Goal: Task Accomplishment & Management: Manage account settings

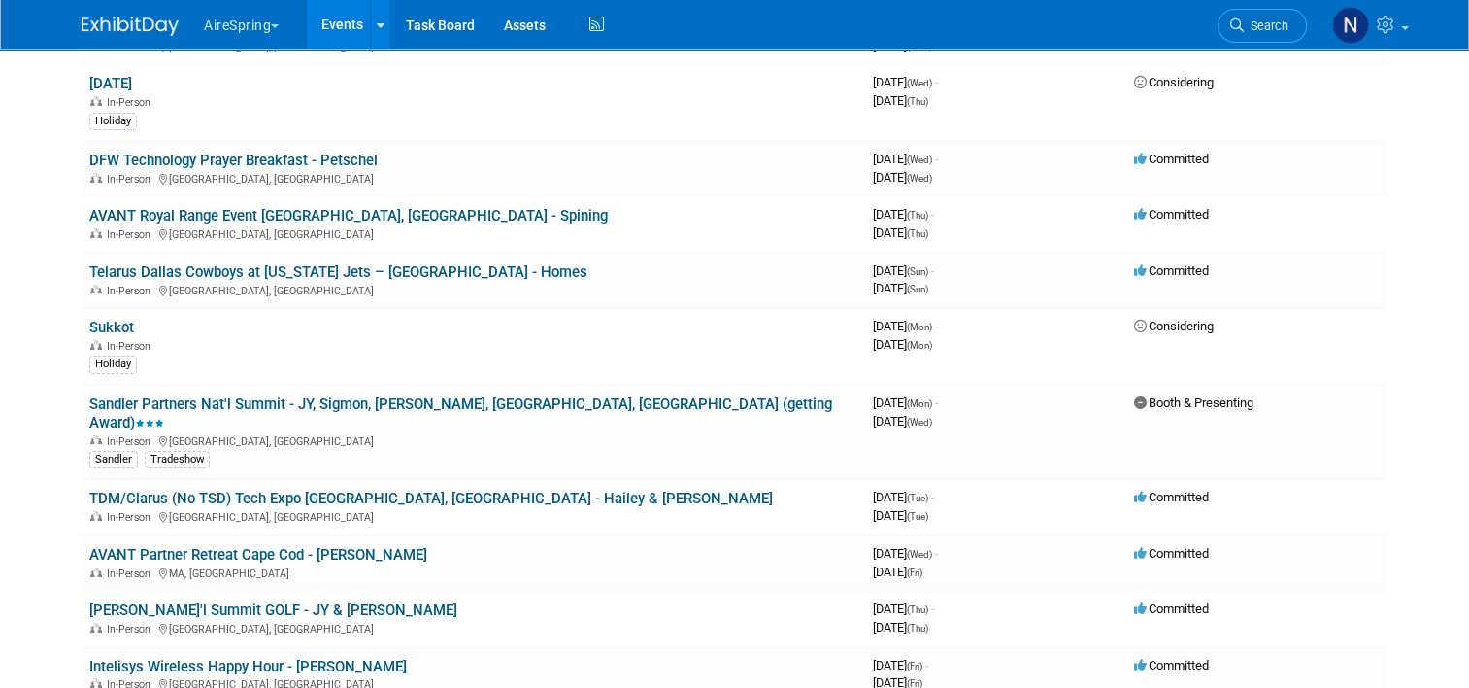
scroll to position [194, 0]
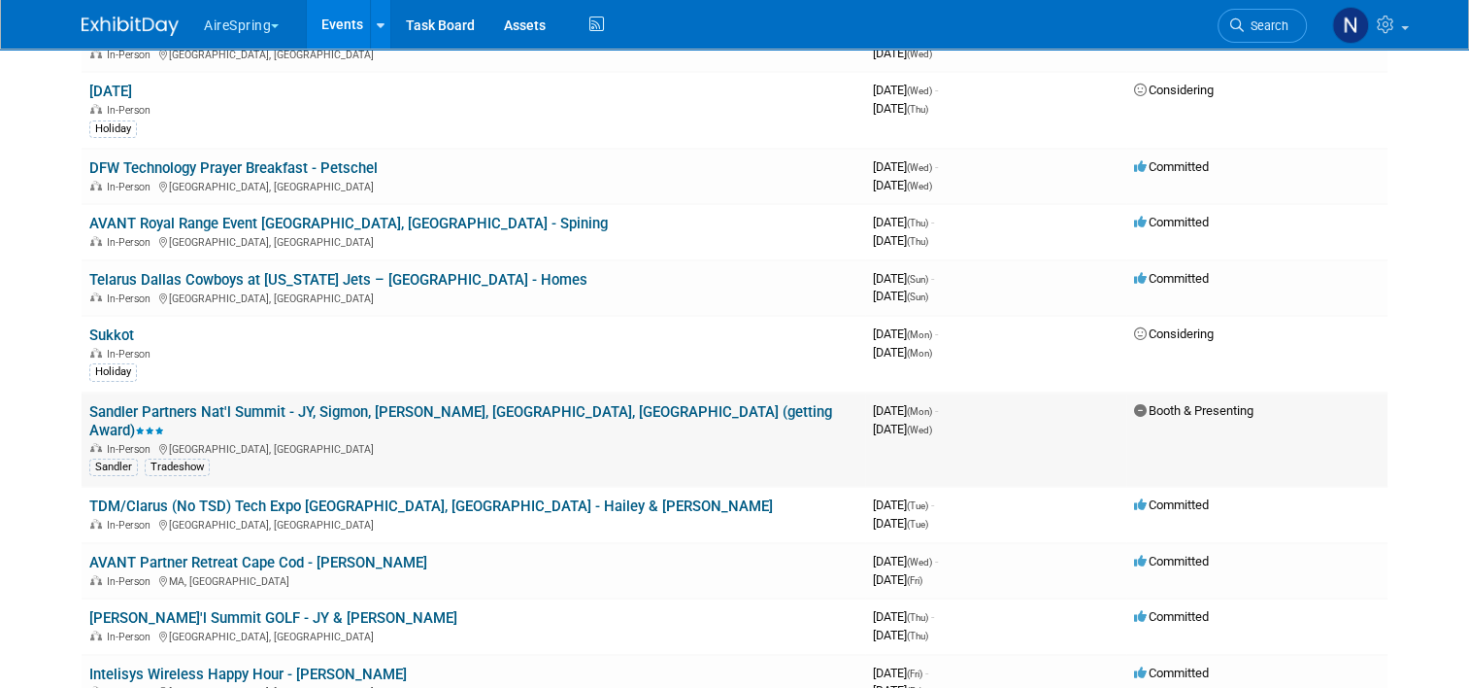
click at [342, 457] on td "Sandler Partners Nat'l Summit - JY, Sigmon, [PERSON_NAME], [GEOGRAPHIC_DATA], […" at bounding box center [474, 439] width 784 height 95
click at [342, 497] on link "TDM/Clarus (No TSD) Tech Expo [GEOGRAPHIC_DATA], [GEOGRAPHIC_DATA] - Hailey & […" at bounding box center [431, 505] width 684 height 17
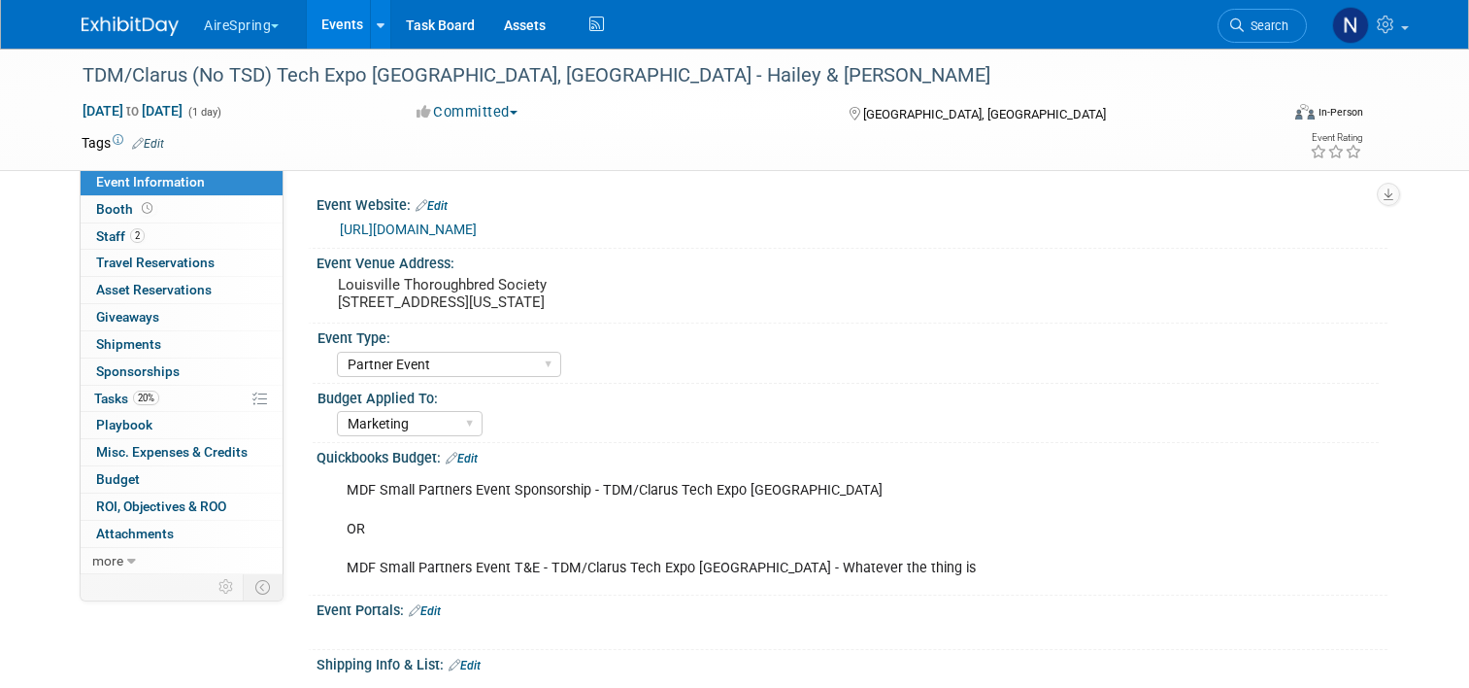
select select "Partner Event"
select select "Marketing"
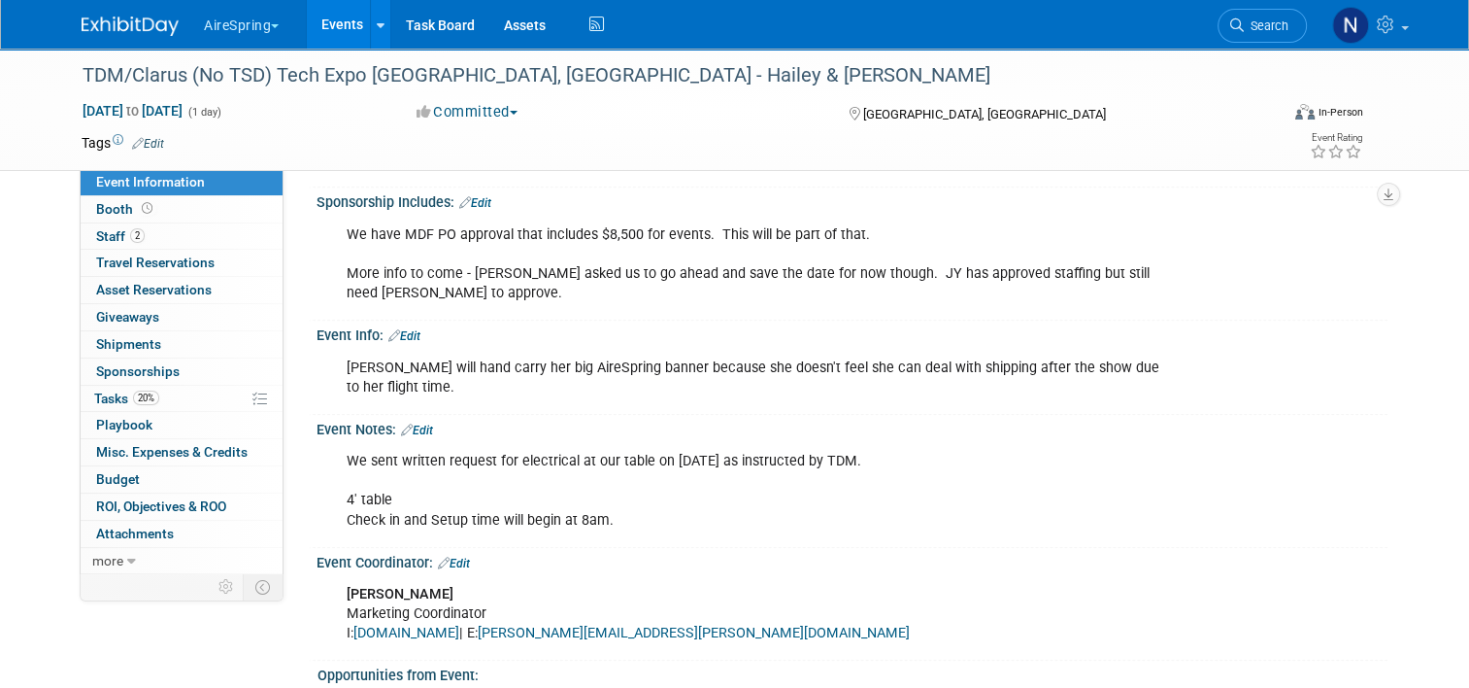
scroll to position [1651, 0]
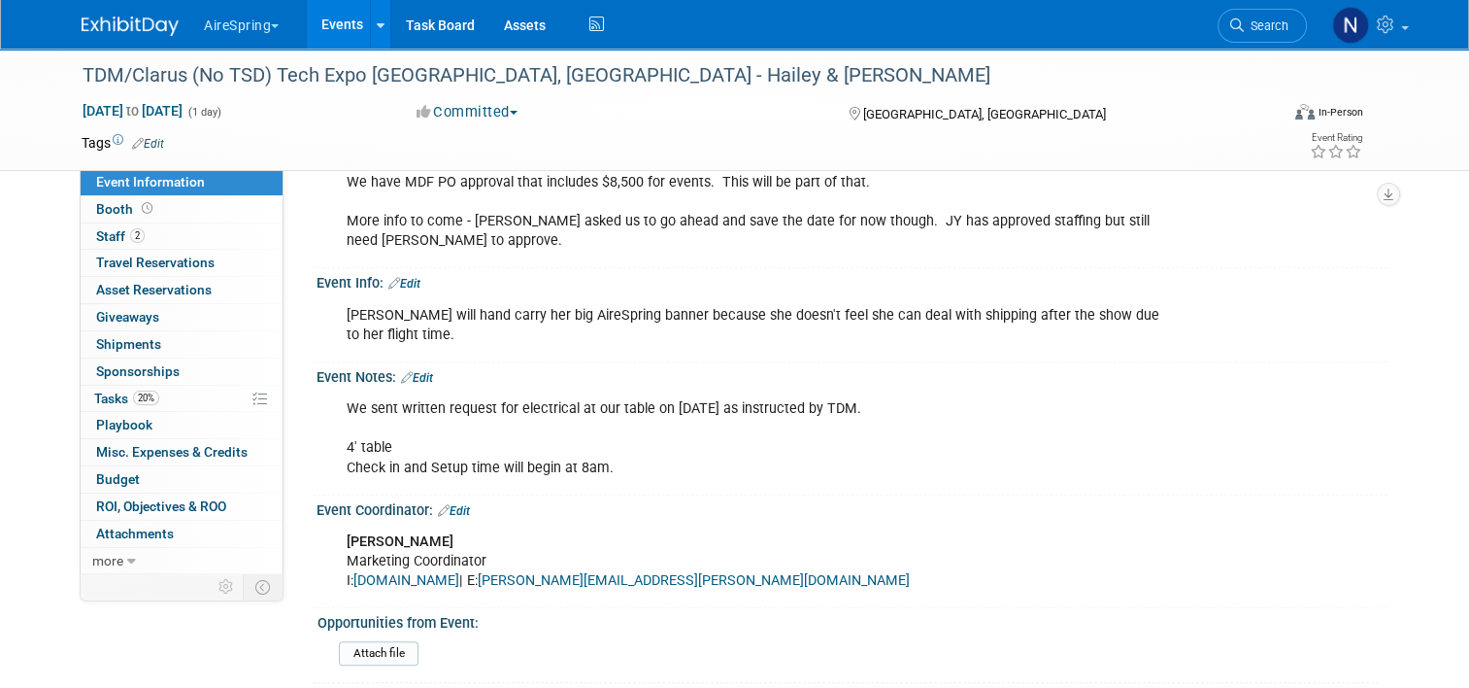
click at [392, 280] on link "Edit" at bounding box center [404, 284] width 32 height 14
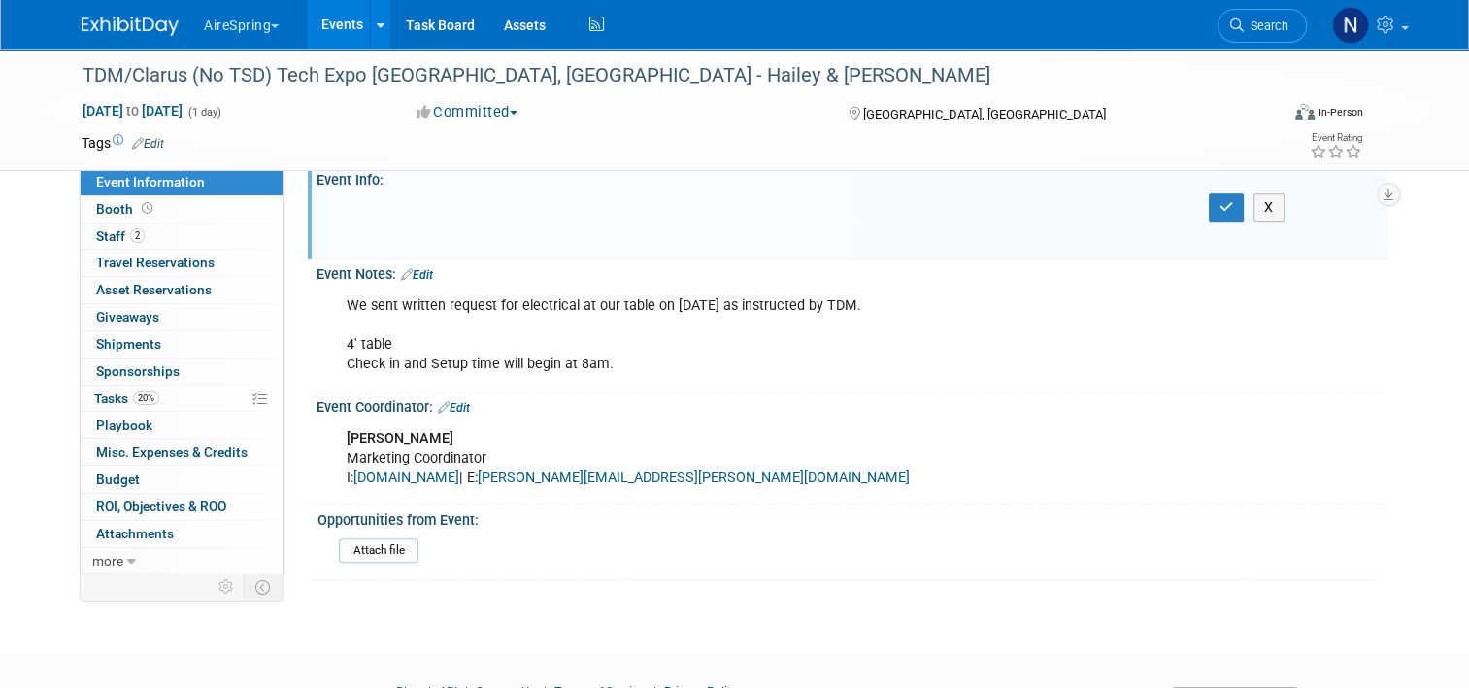
scroll to position [1535, 0]
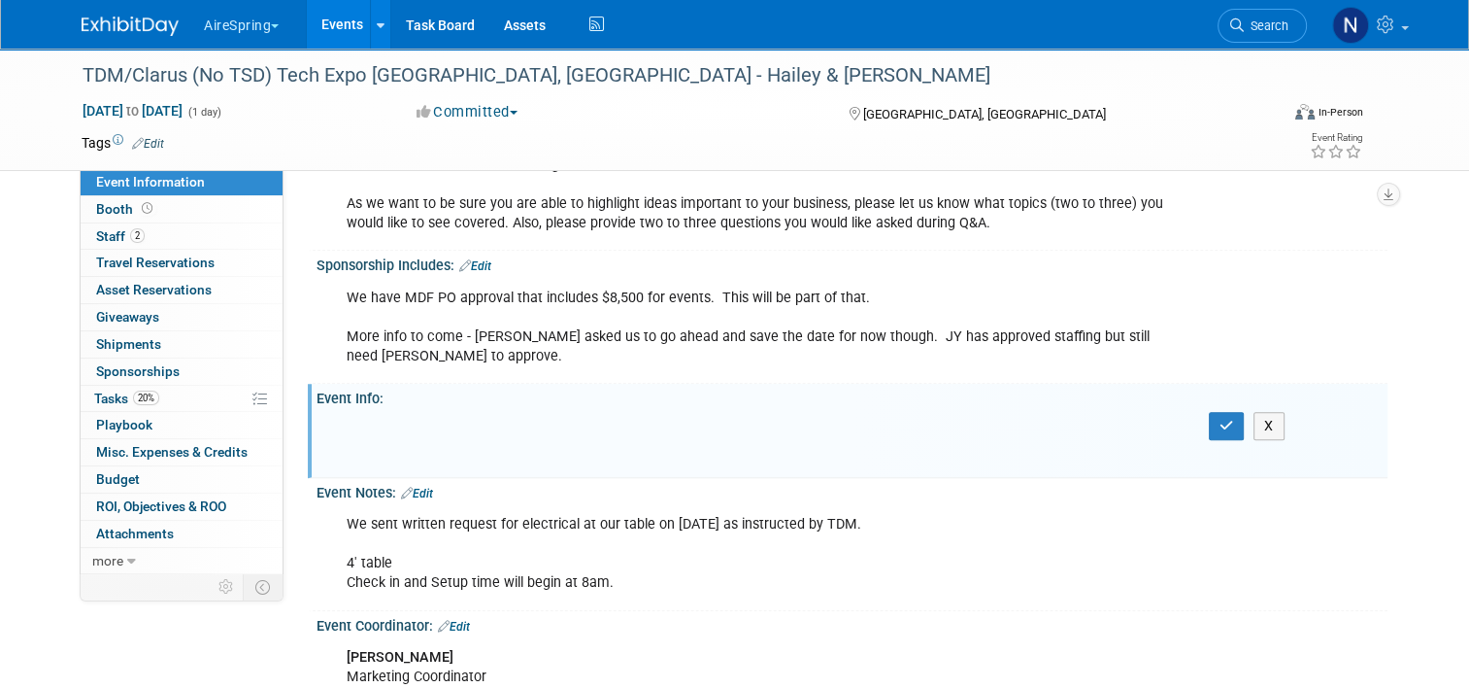
click at [421, 487] on link "Edit" at bounding box center [417, 494] width 32 height 14
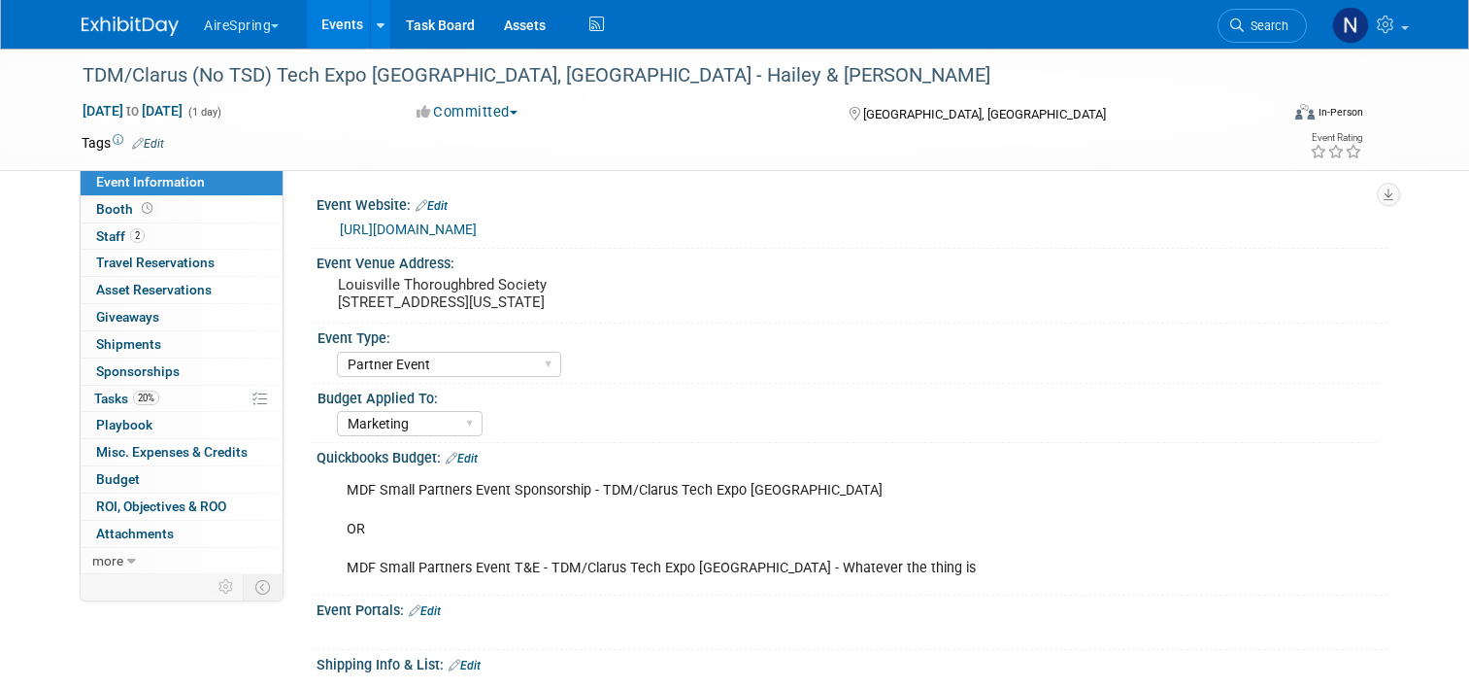
select select "Partner Event"
select select "Marketing"
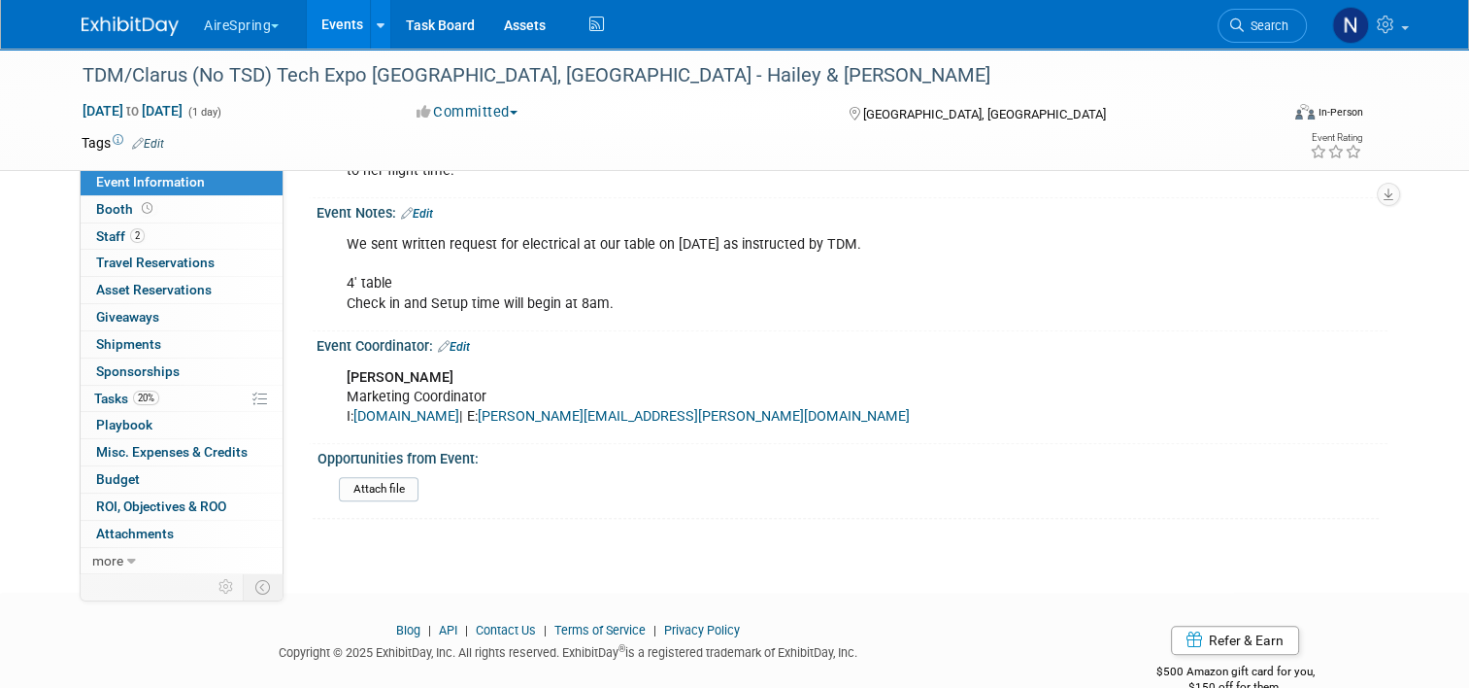
scroll to position [1827, 0]
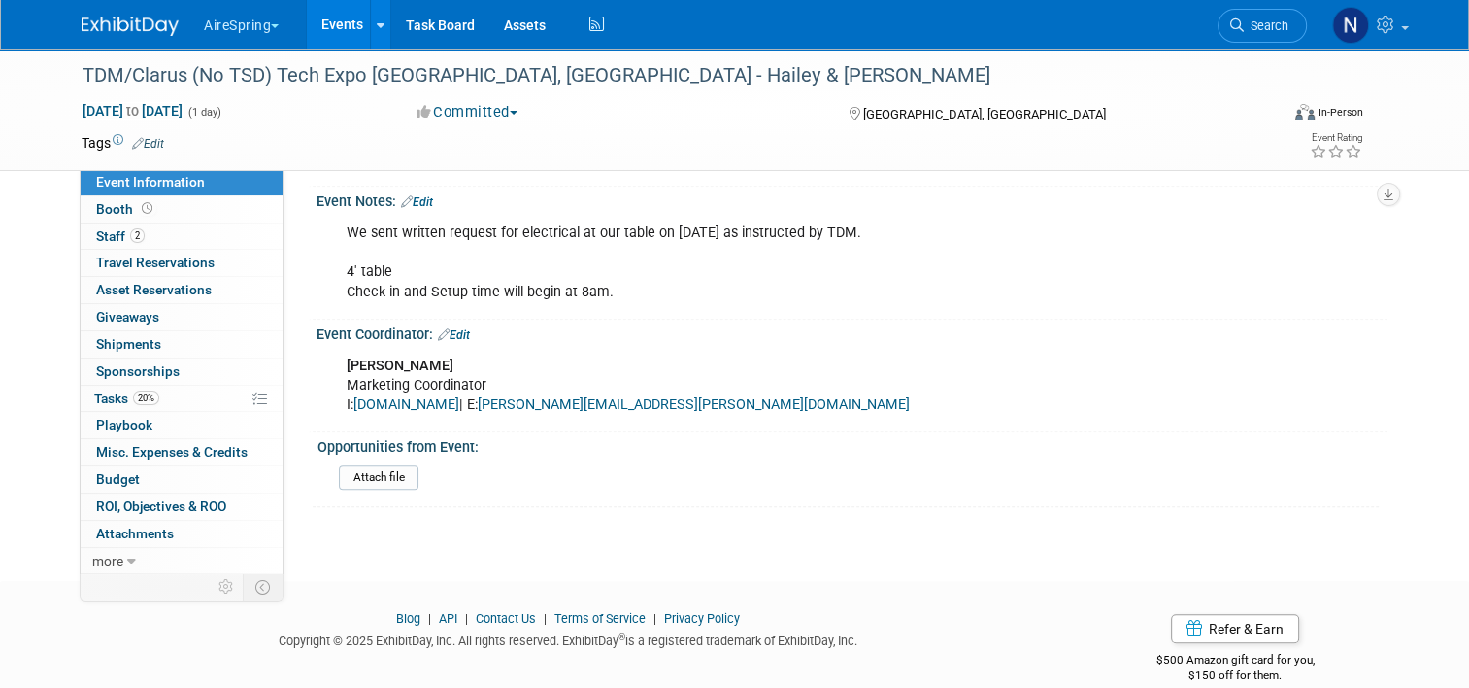
click at [417, 195] on link "Edit" at bounding box center [417, 202] width 32 height 14
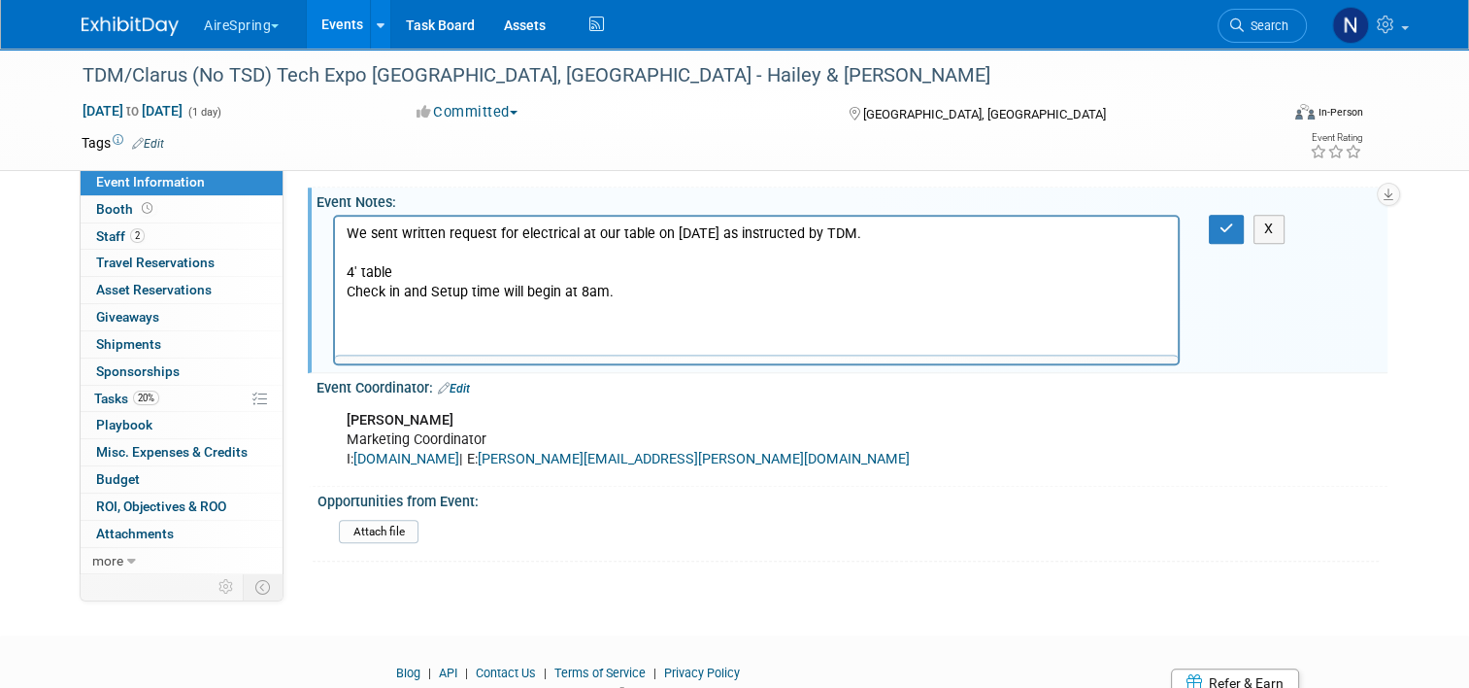
scroll to position [0, 0]
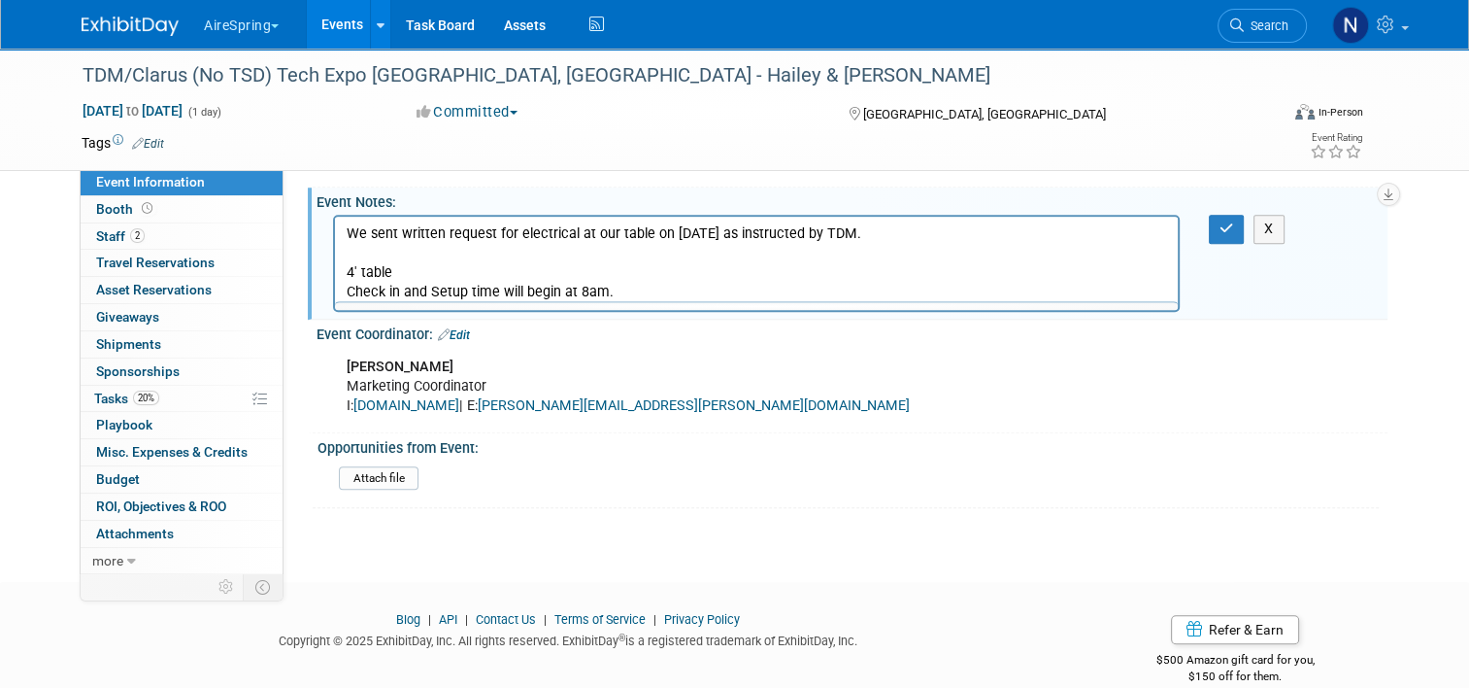
click at [411, 215] on div "We sent written request for electrical at our table on 9.15.25 as instructed by…" at bounding box center [756, 263] width 847 height 97
click at [1282, 215] on button "X" at bounding box center [1269, 229] width 31 height 28
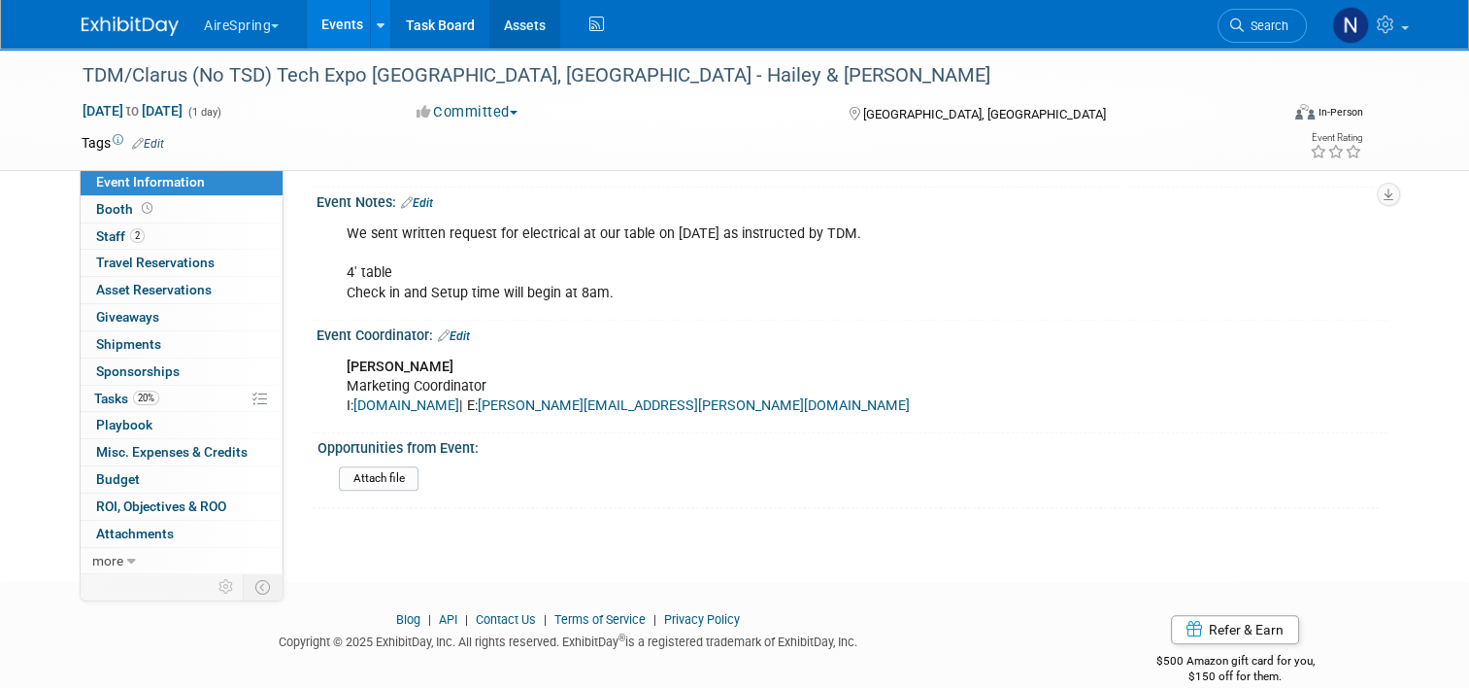
click at [522, 23] on link "Assets" at bounding box center [524, 24] width 71 height 49
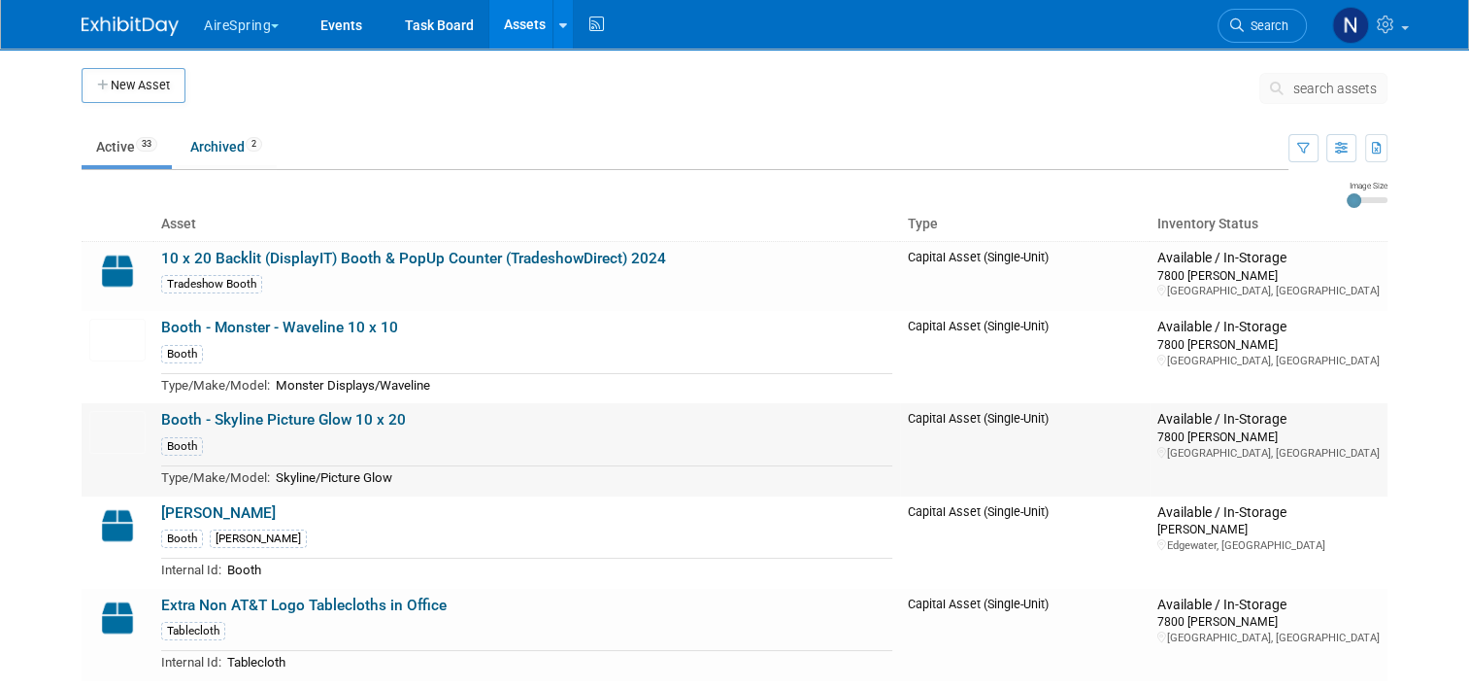
click at [340, 420] on link "Booth - Skyline Picture Glow 10 x 20" at bounding box center [283, 419] width 245 height 17
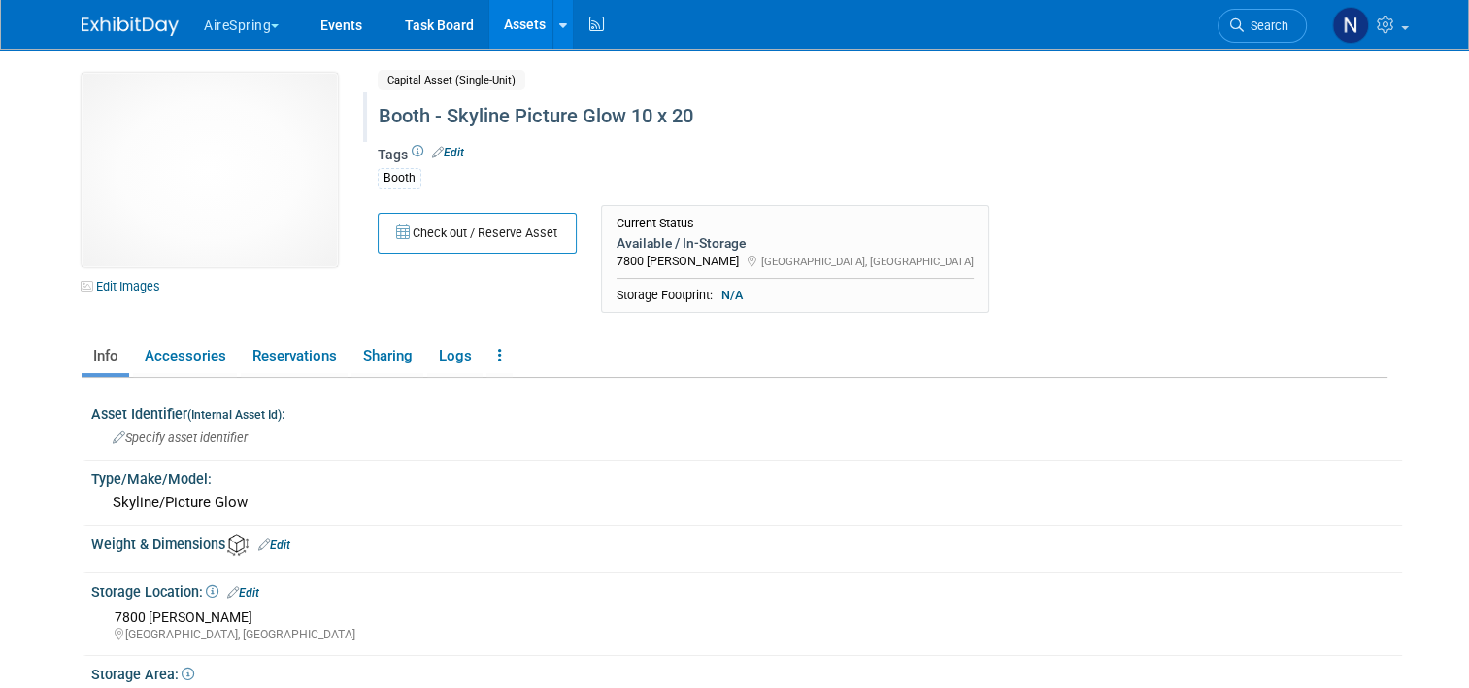
click at [703, 124] on div "Booth - Skyline Picture Glow 10 x 20" at bounding box center [805, 116] width 867 height 35
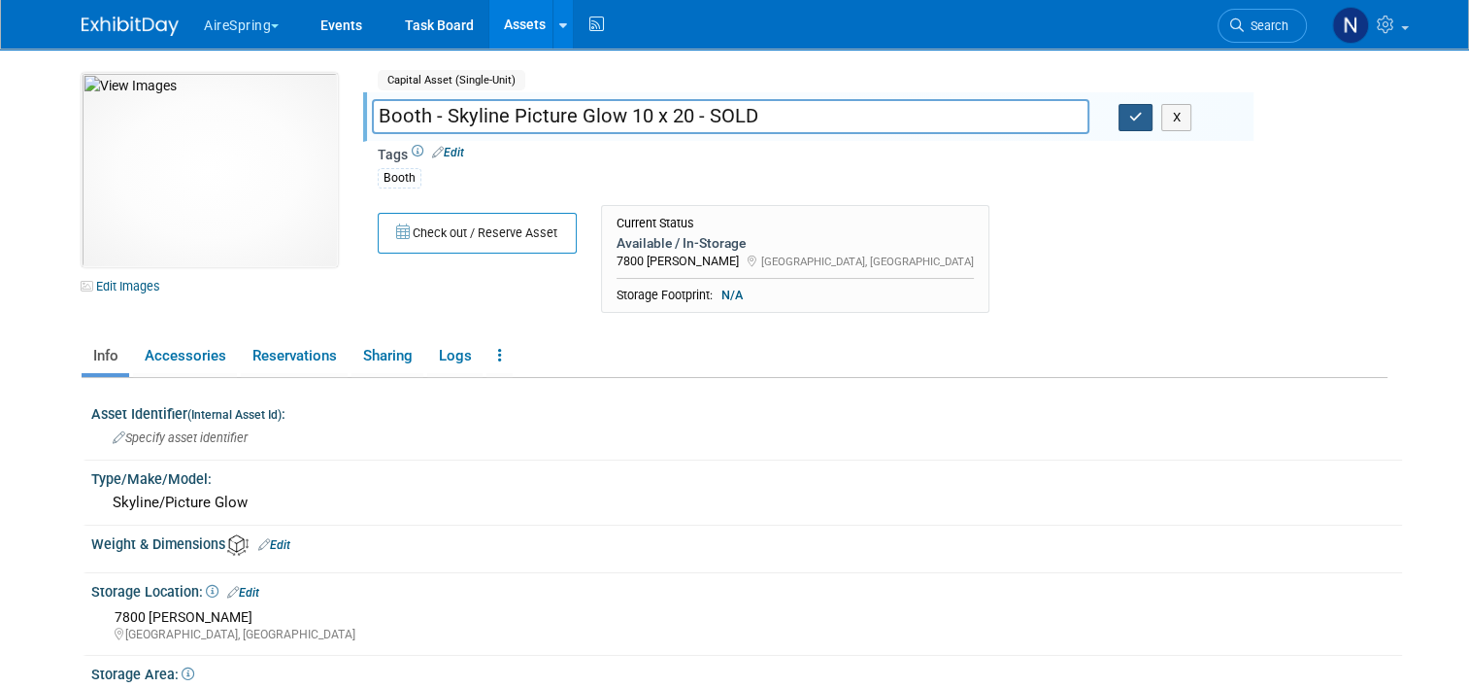
type input "Booth - Skyline Picture Glow 10 x 20 - SOLD"
click at [1127, 123] on button "button" at bounding box center [1136, 117] width 35 height 27
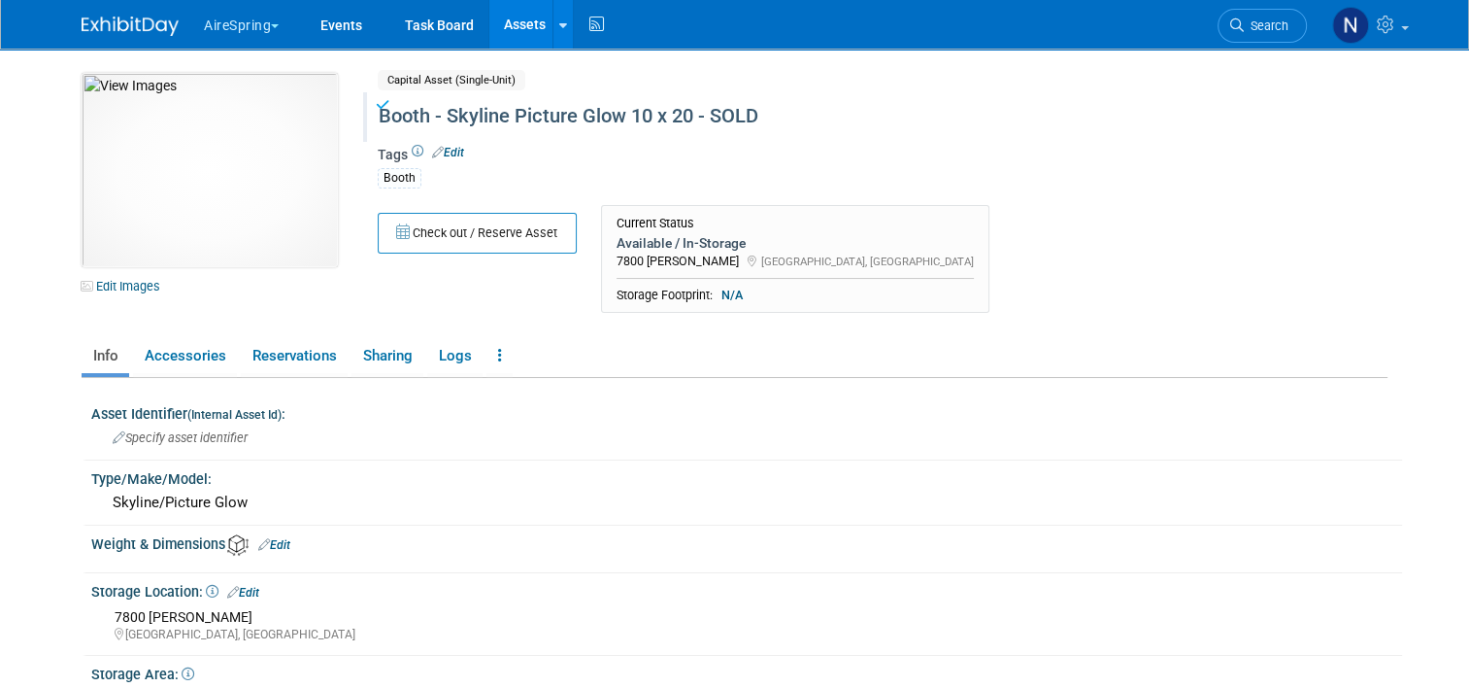
click at [513, 27] on link "Assets" at bounding box center [524, 24] width 71 height 49
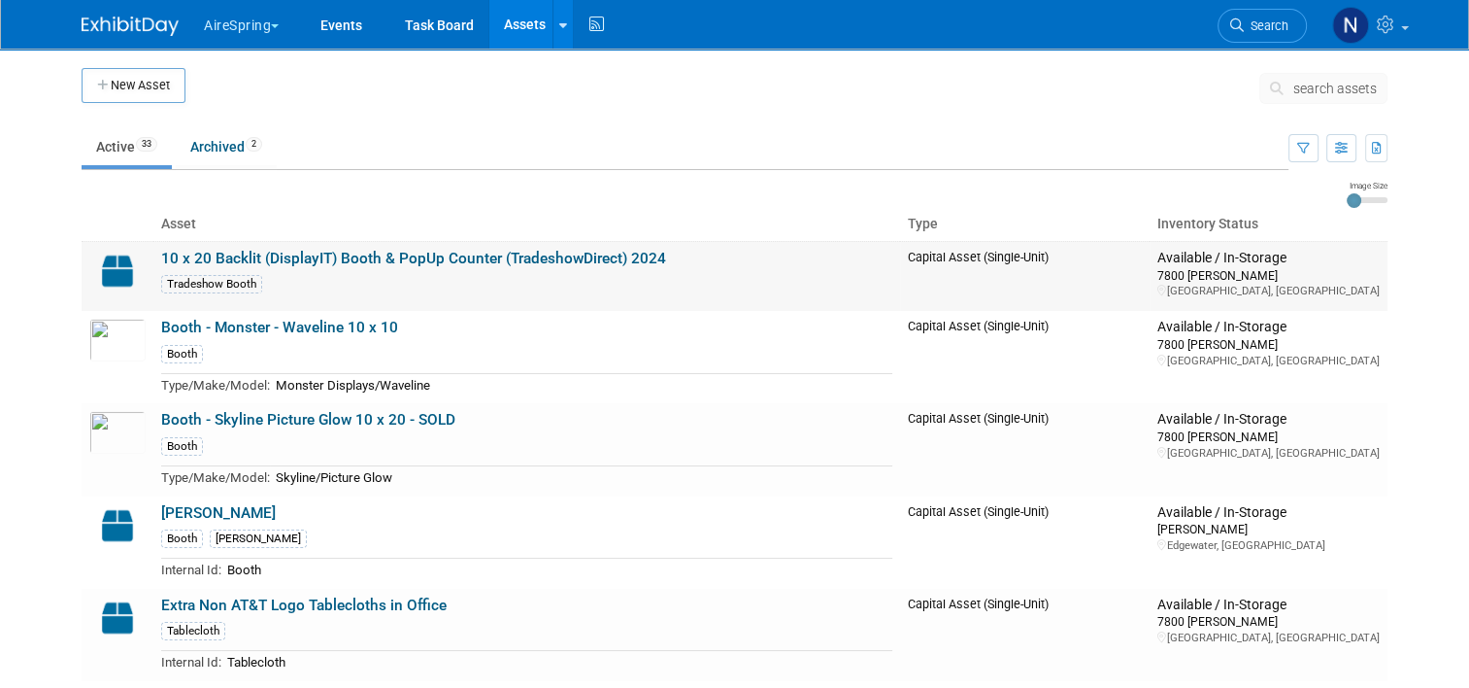
click at [282, 254] on link "10 x 20 Backlit (DisplayIT) Booth & PopUp Counter (TradeshowDirect) 2024" at bounding box center [413, 258] width 505 height 17
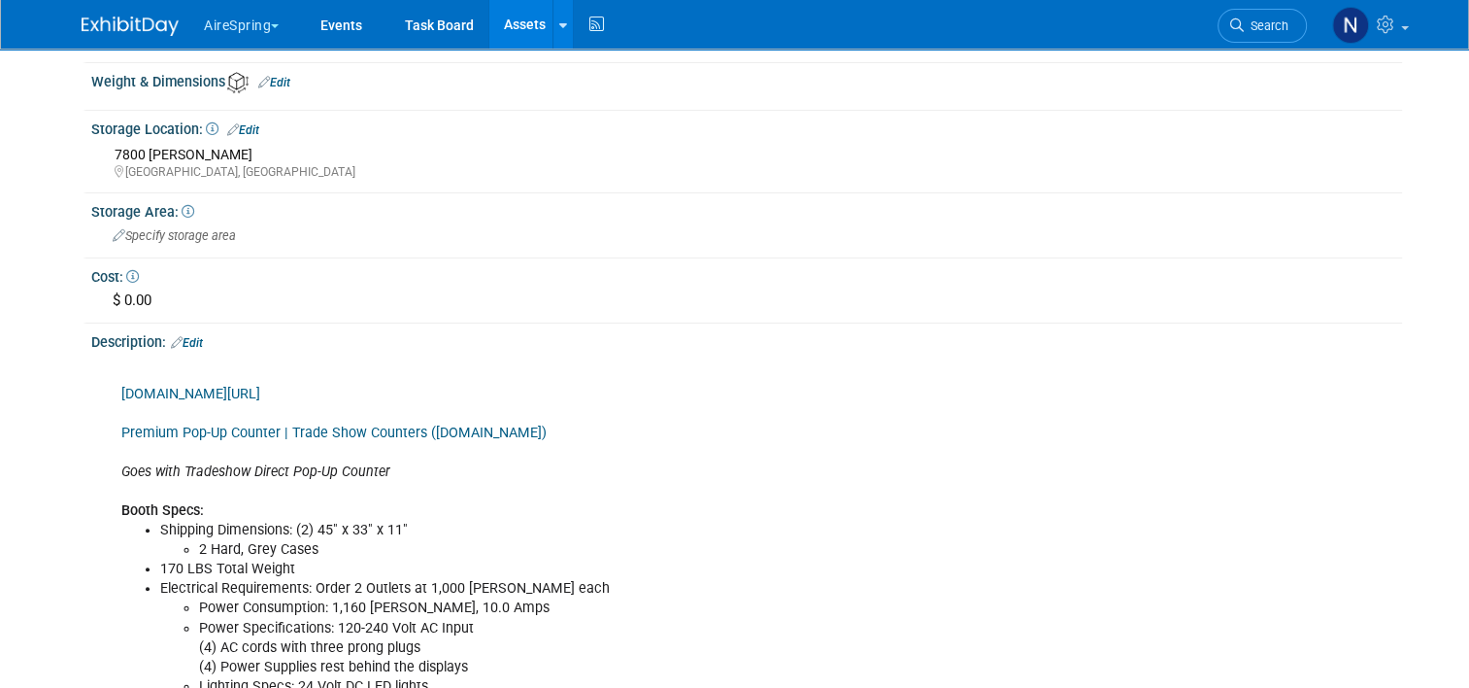
scroll to position [583, 0]
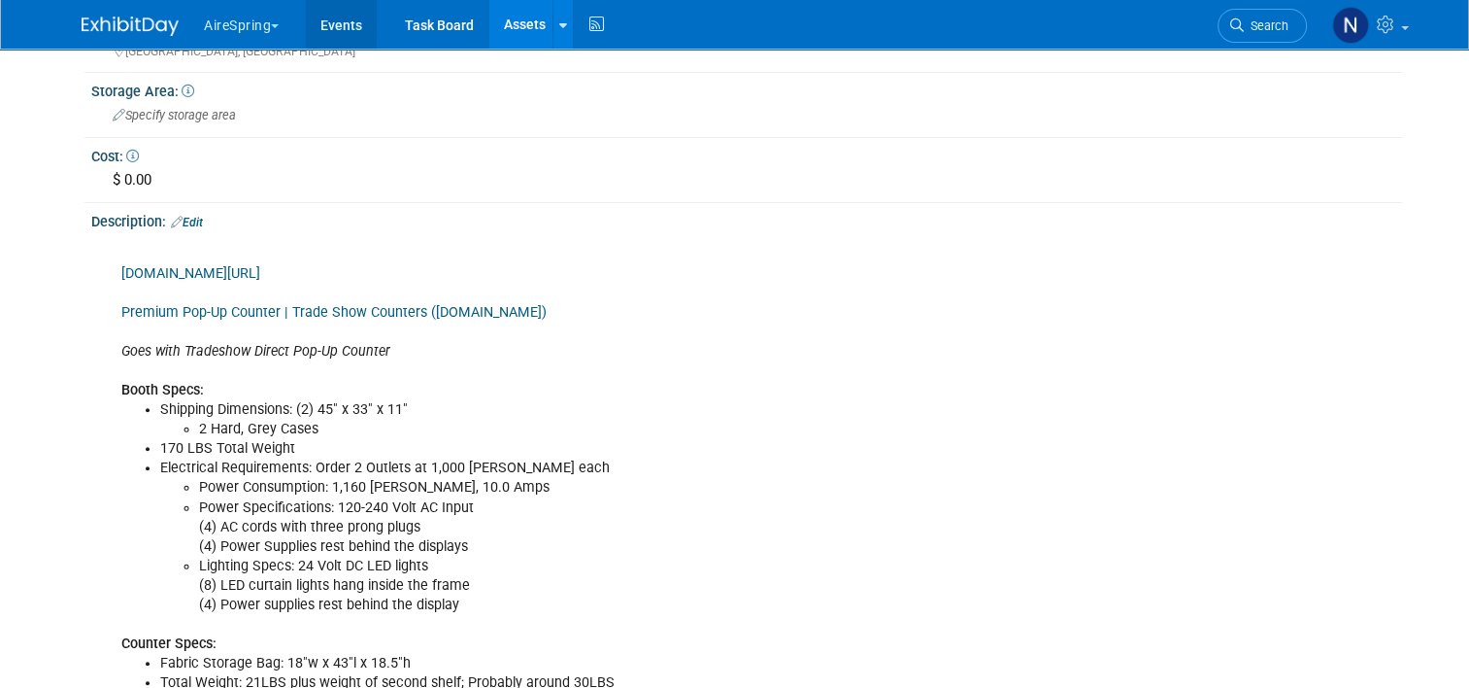
click at [353, 28] on link "Events" at bounding box center [341, 24] width 71 height 49
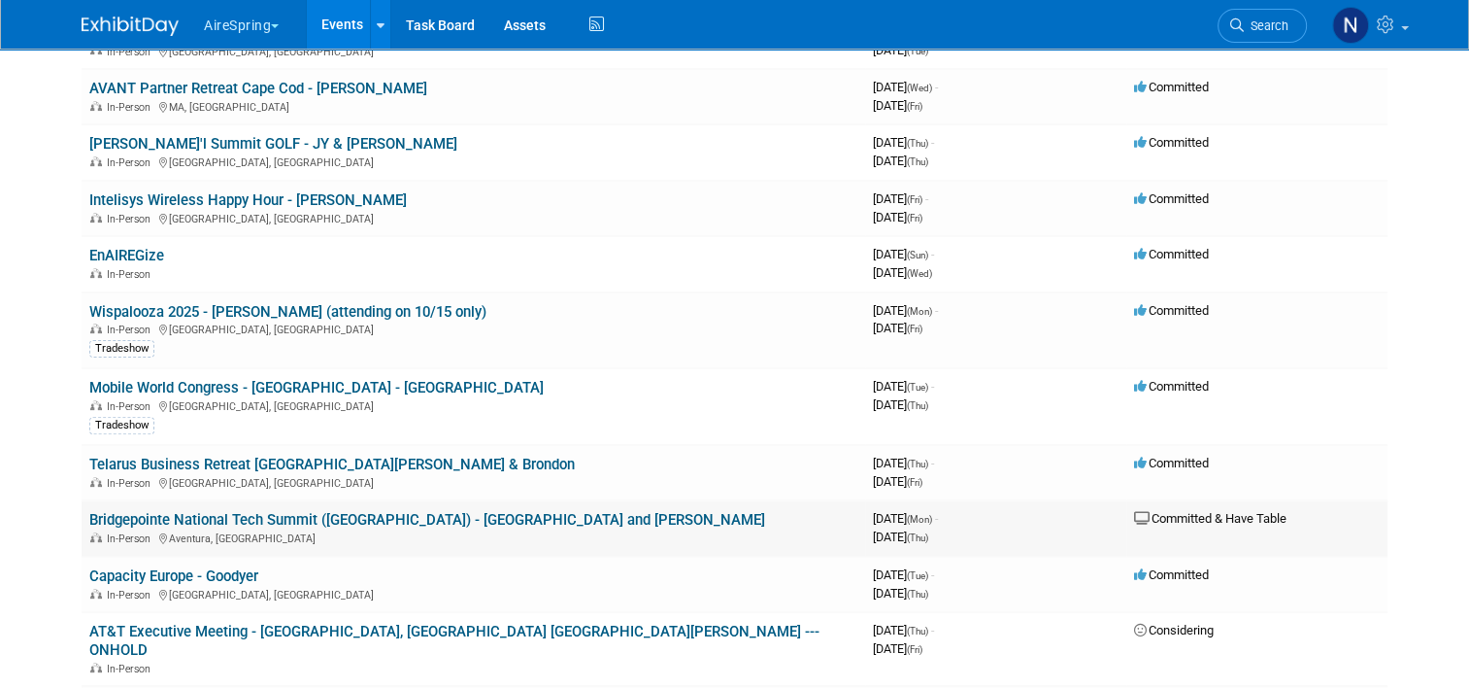
scroll to position [680, 0]
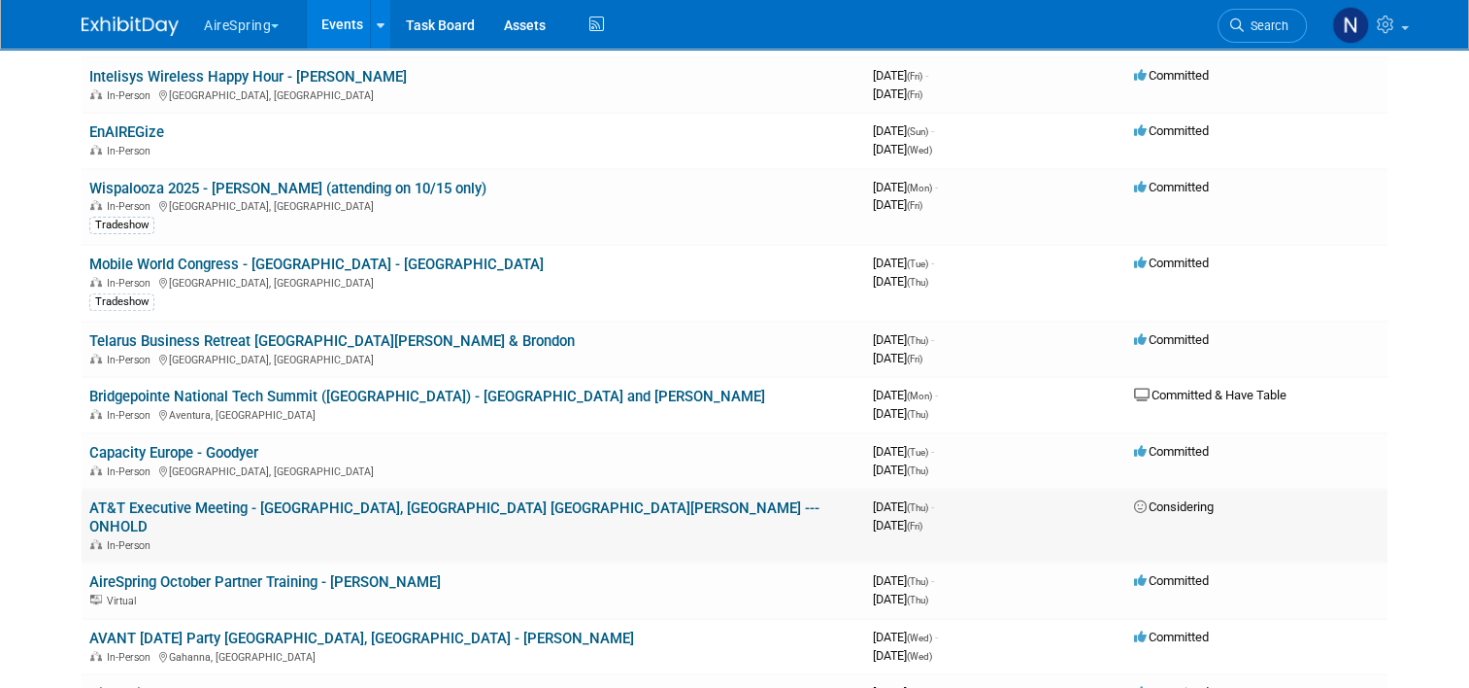
click at [395, 499] on link "AT&T Executive Meeting - [GEOGRAPHIC_DATA], [GEOGRAPHIC_DATA] [GEOGRAPHIC_DATA]…" at bounding box center [454, 517] width 730 height 36
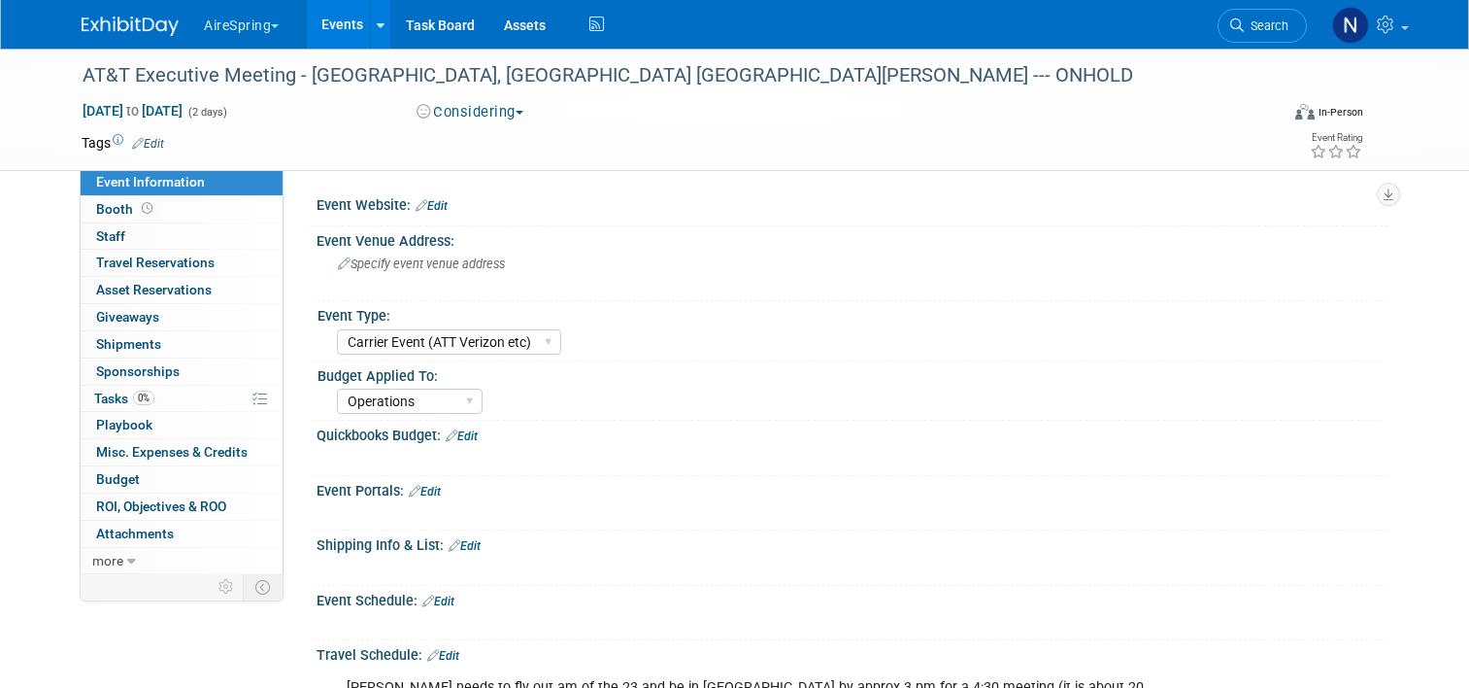
select select "Carrier Event (ATT Verizon etc)"
select select "Operations"
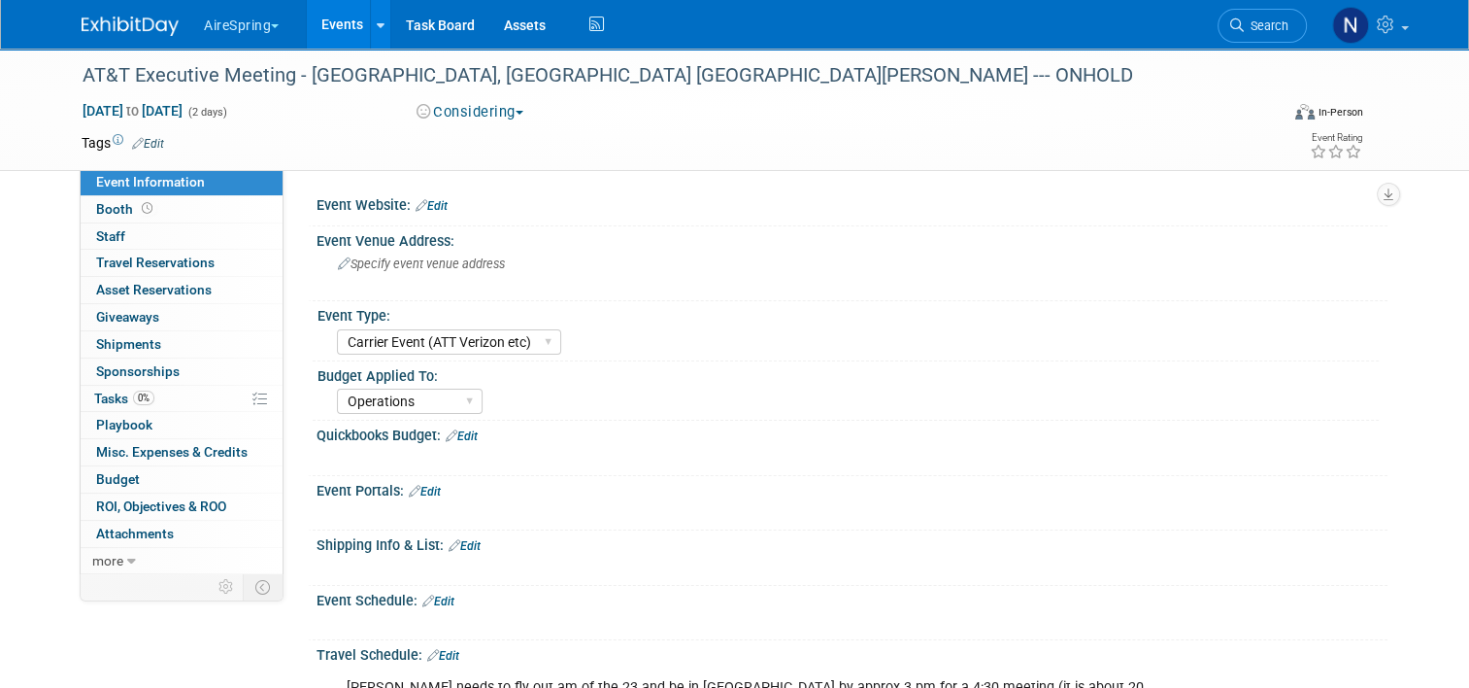
click at [427, 486] on link "Edit" at bounding box center [425, 492] width 32 height 14
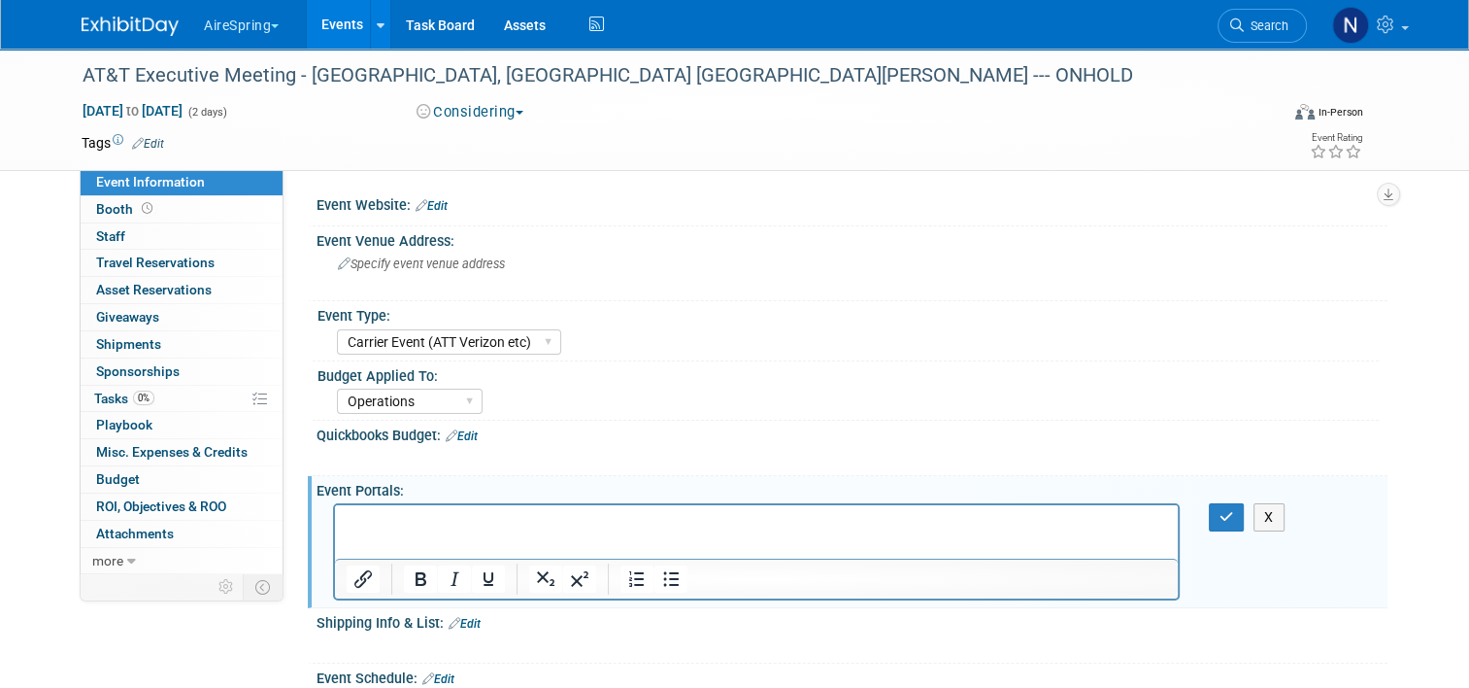
click at [326, 16] on link "Events" at bounding box center [342, 24] width 71 height 49
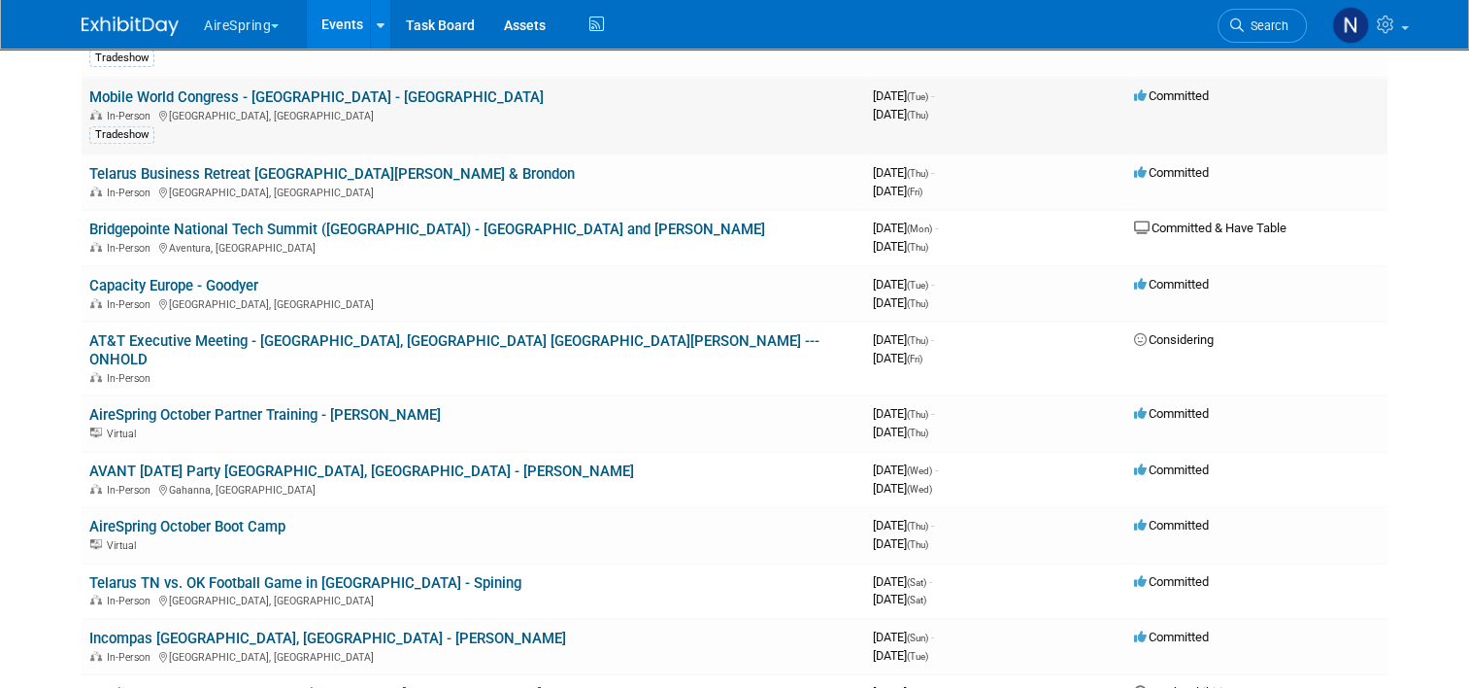
scroll to position [971, 0]
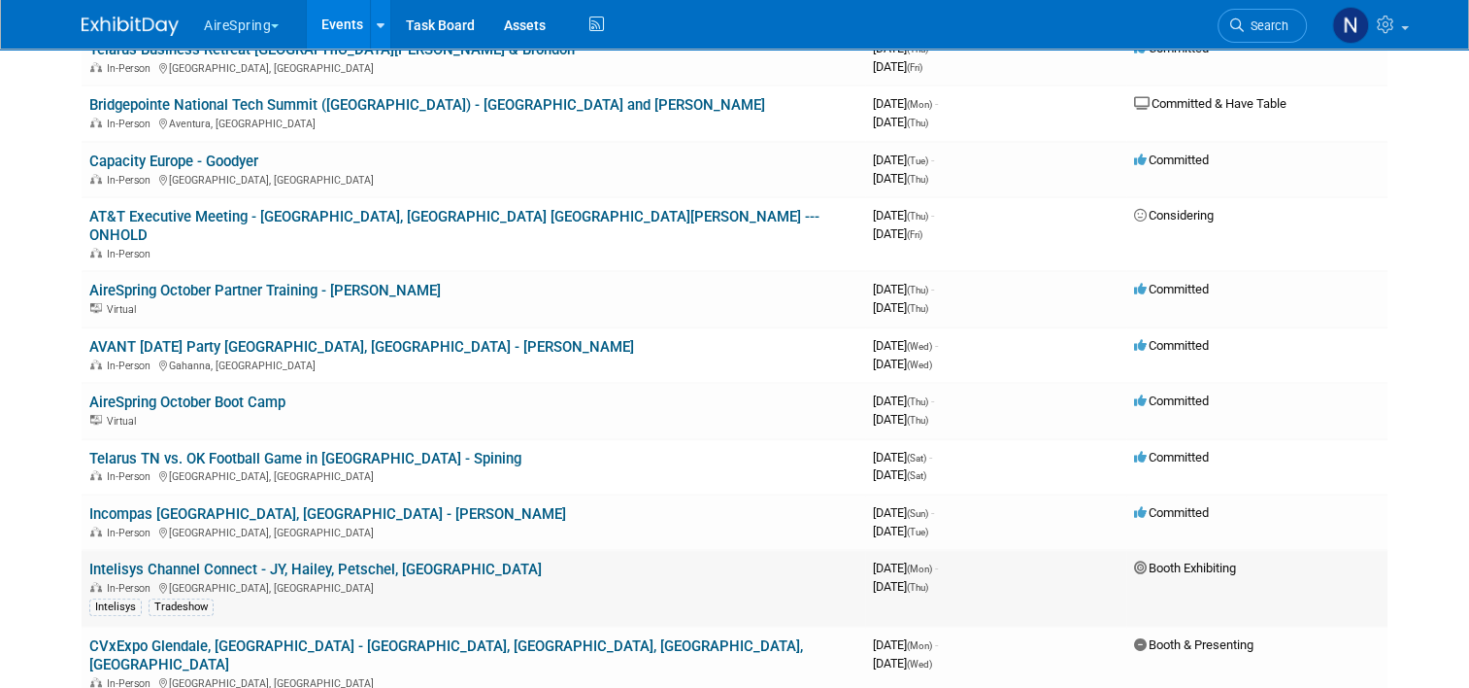
click at [343, 560] on link "Intelisys Channel Connect - JY, Hailey, Petschel, [GEOGRAPHIC_DATA]" at bounding box center [315, 568] width 453 height 17
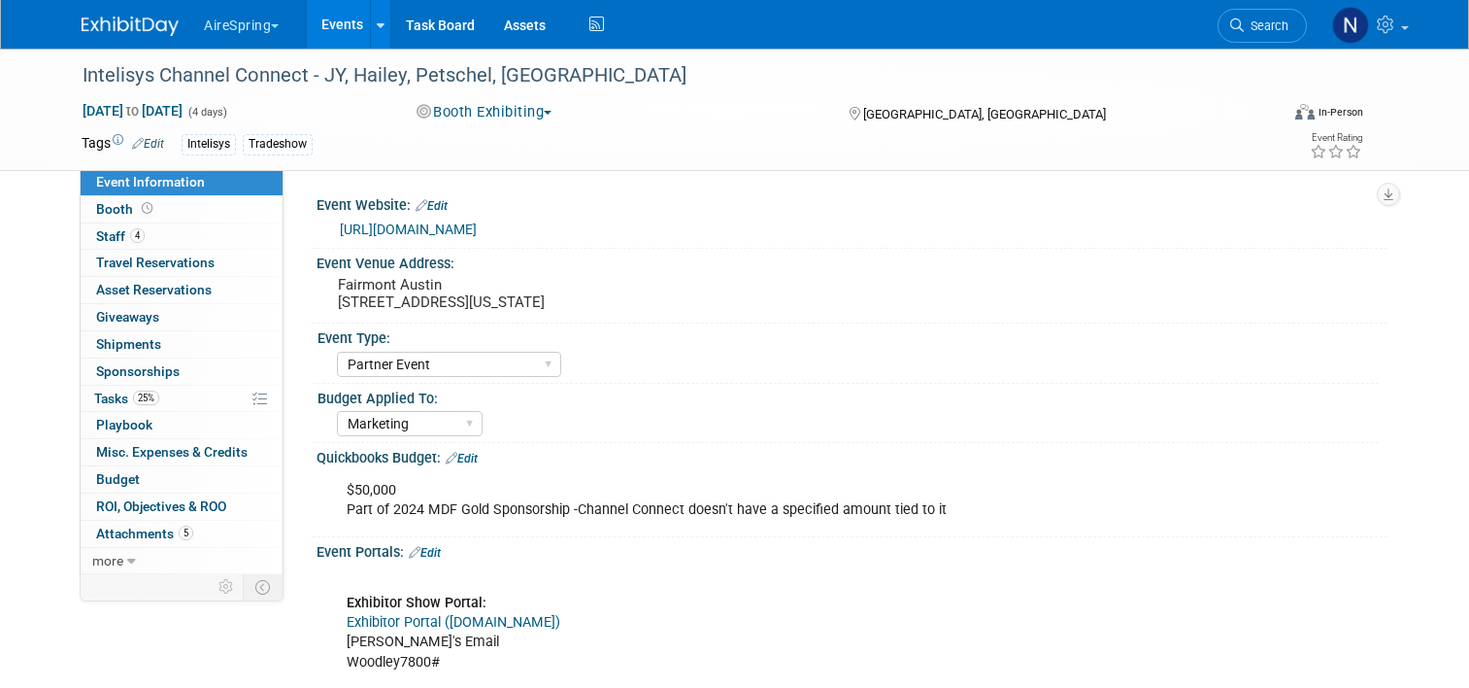
select select "Partner Event"
select select "Marketing"
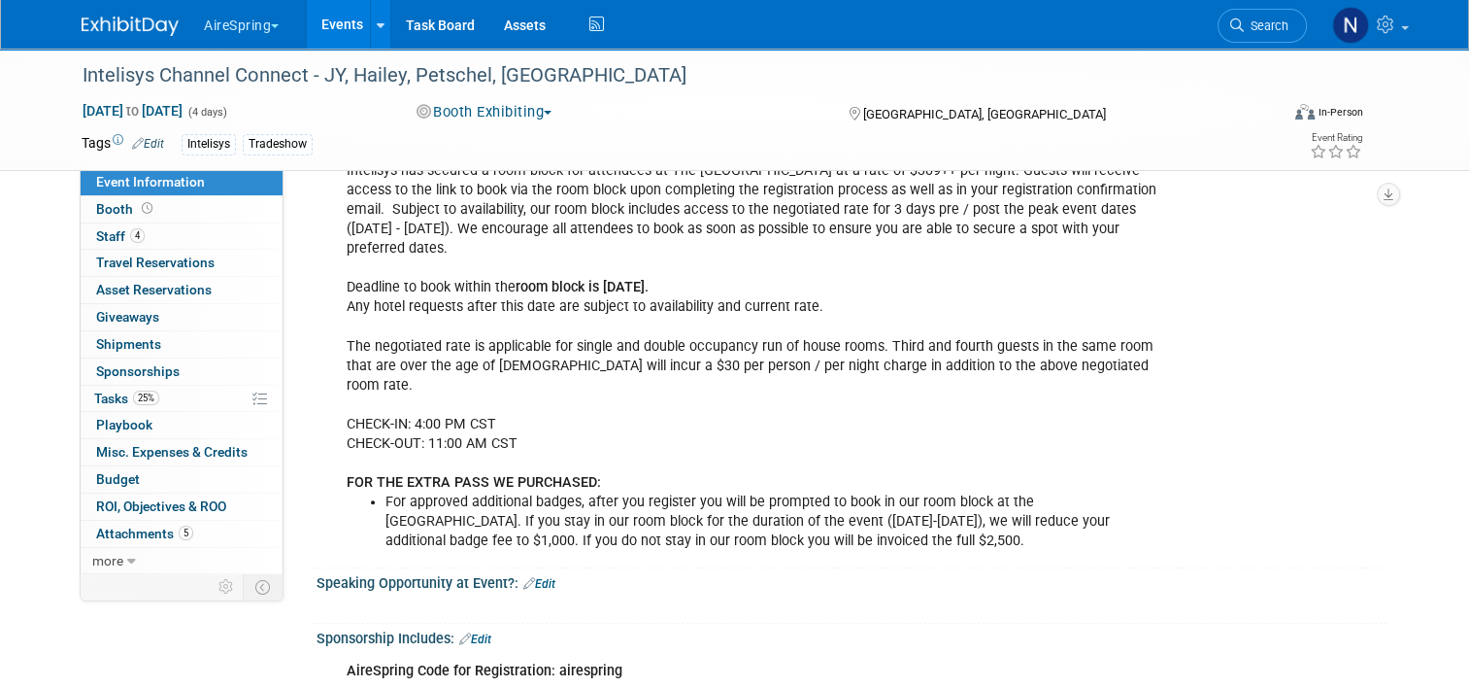
scroll to position [2331, 0]
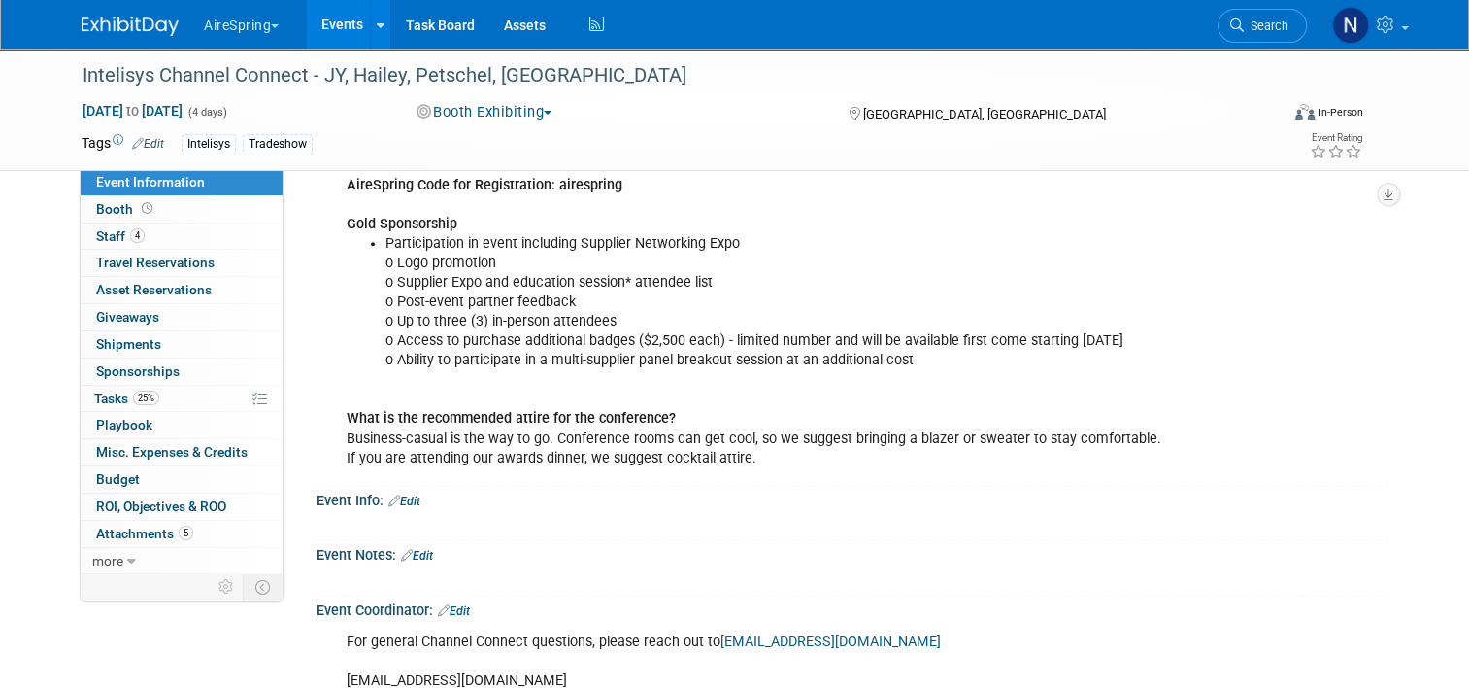
click at [403, 494] on link "Edit" at bounding box center [404, 501] width 32 height 14
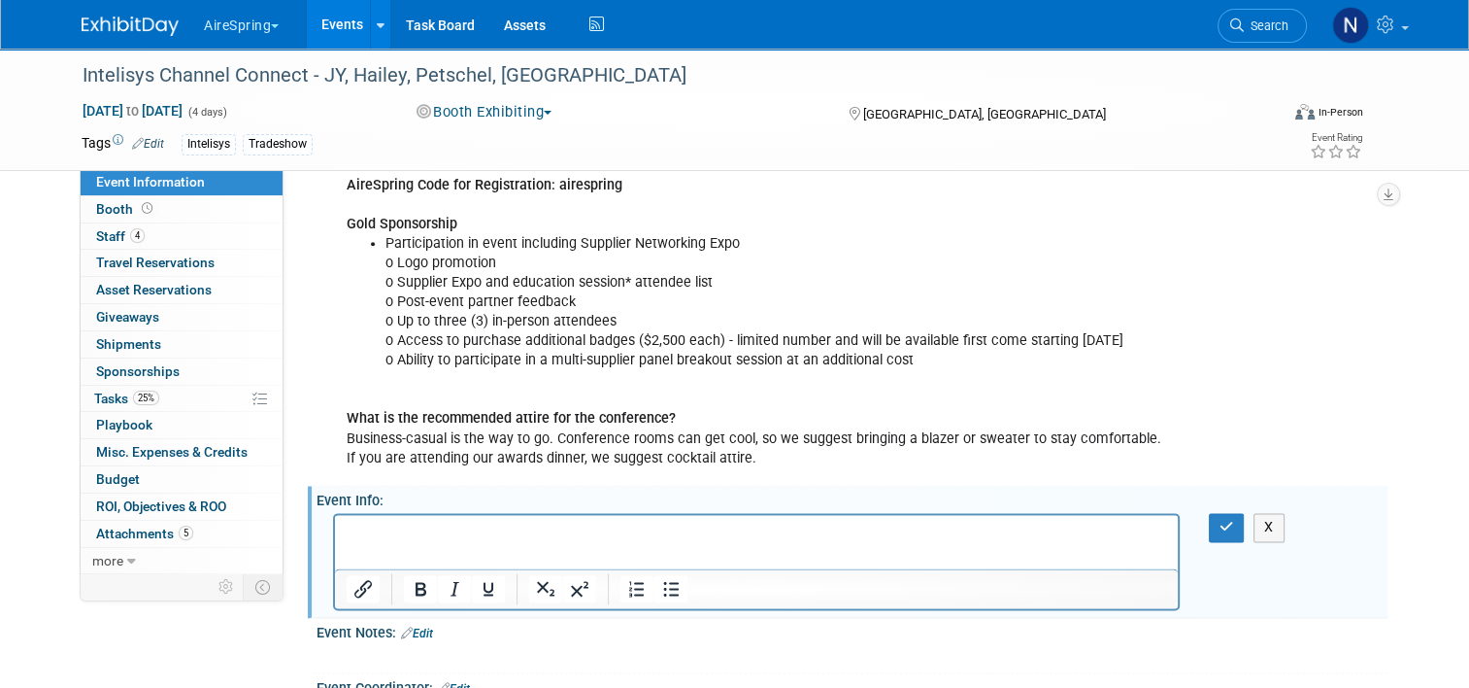
scroll to position [0, 0]
click at [187, 208] on link "Booth" at bounding box center [182, 209] width 202 height 26
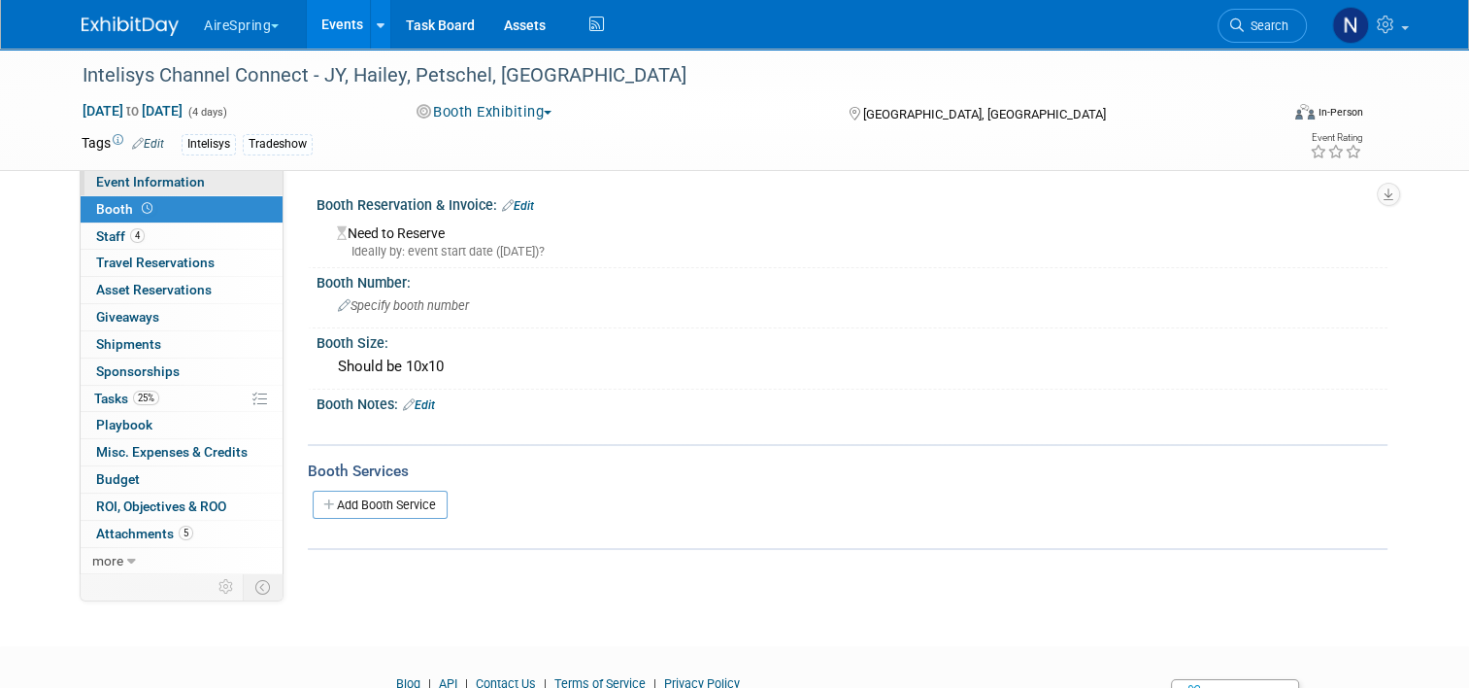
click at [196, 182] on link "Event Information" at bounding box center [182, 182] width 202 height 26
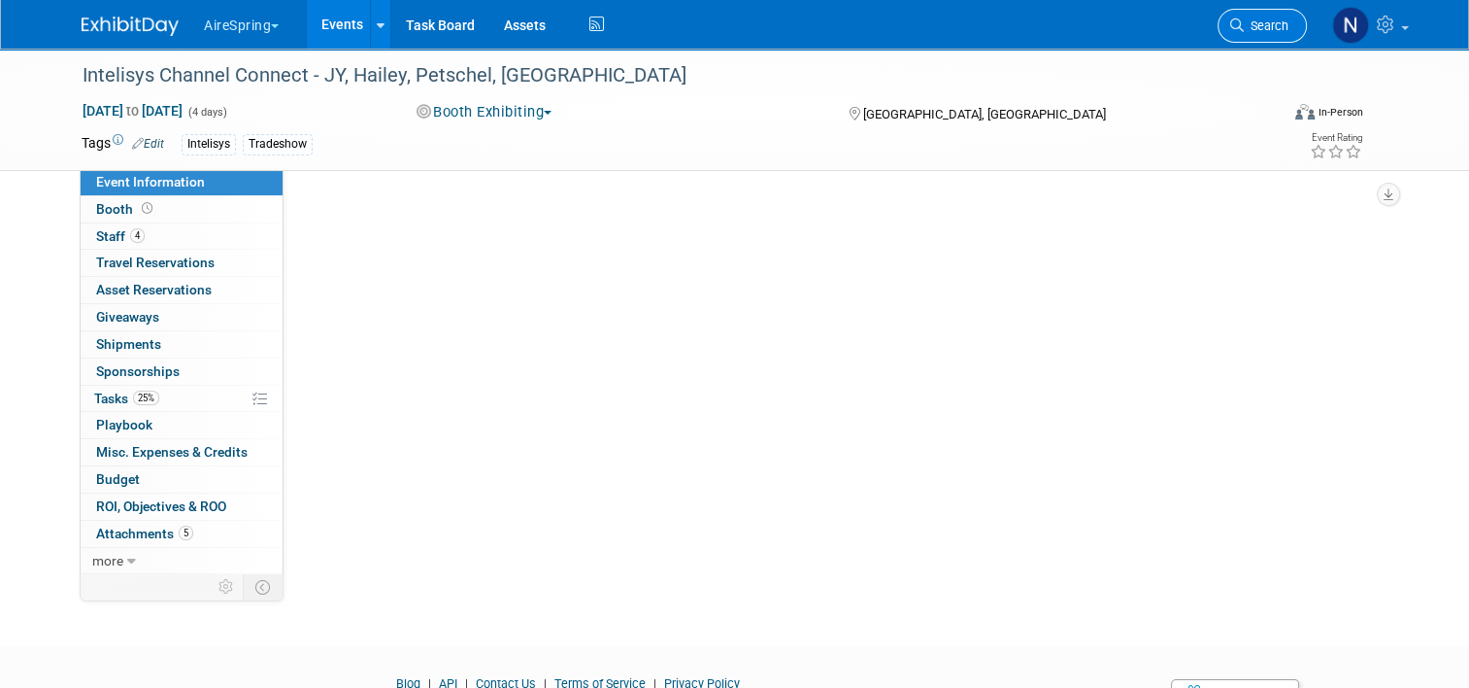
select select "Partner Event"
select select "Marketing"
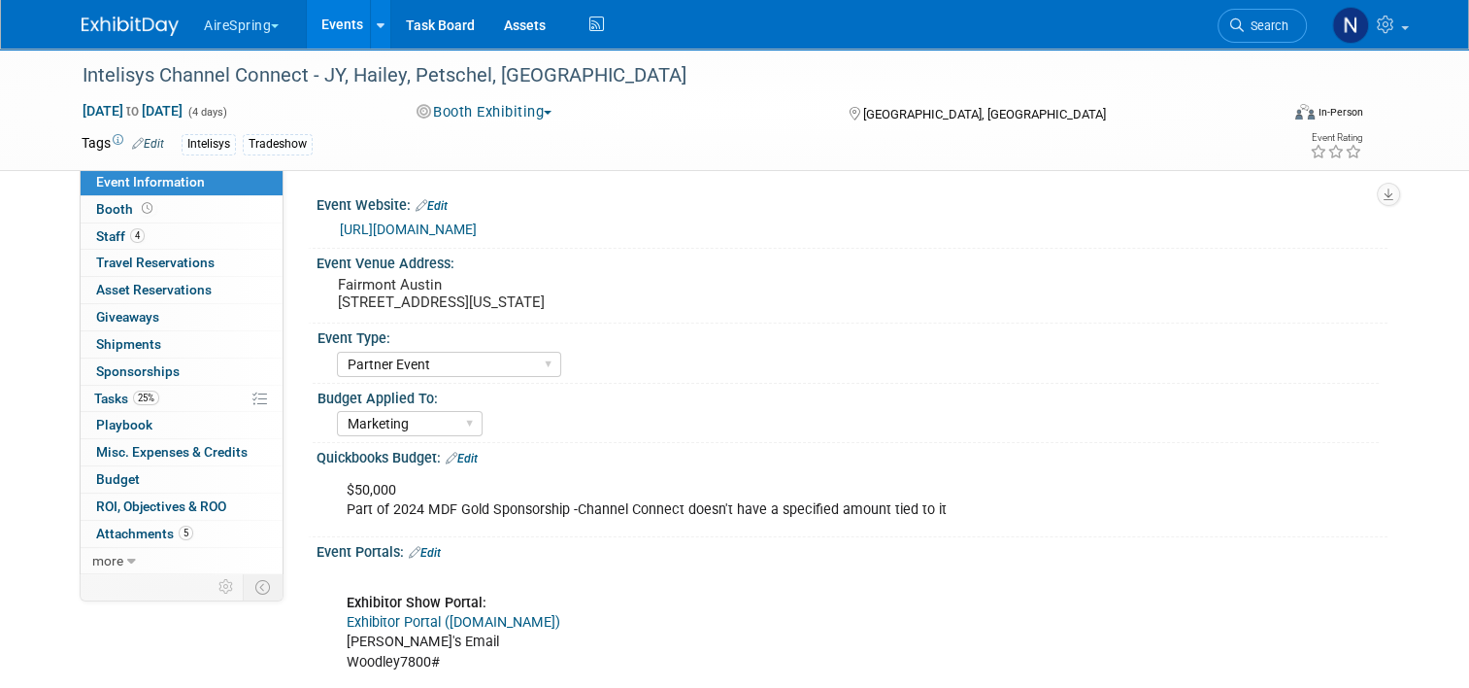
click at [346, 26] on link "Events" at bounding box center [342, 24] width 71 height 49
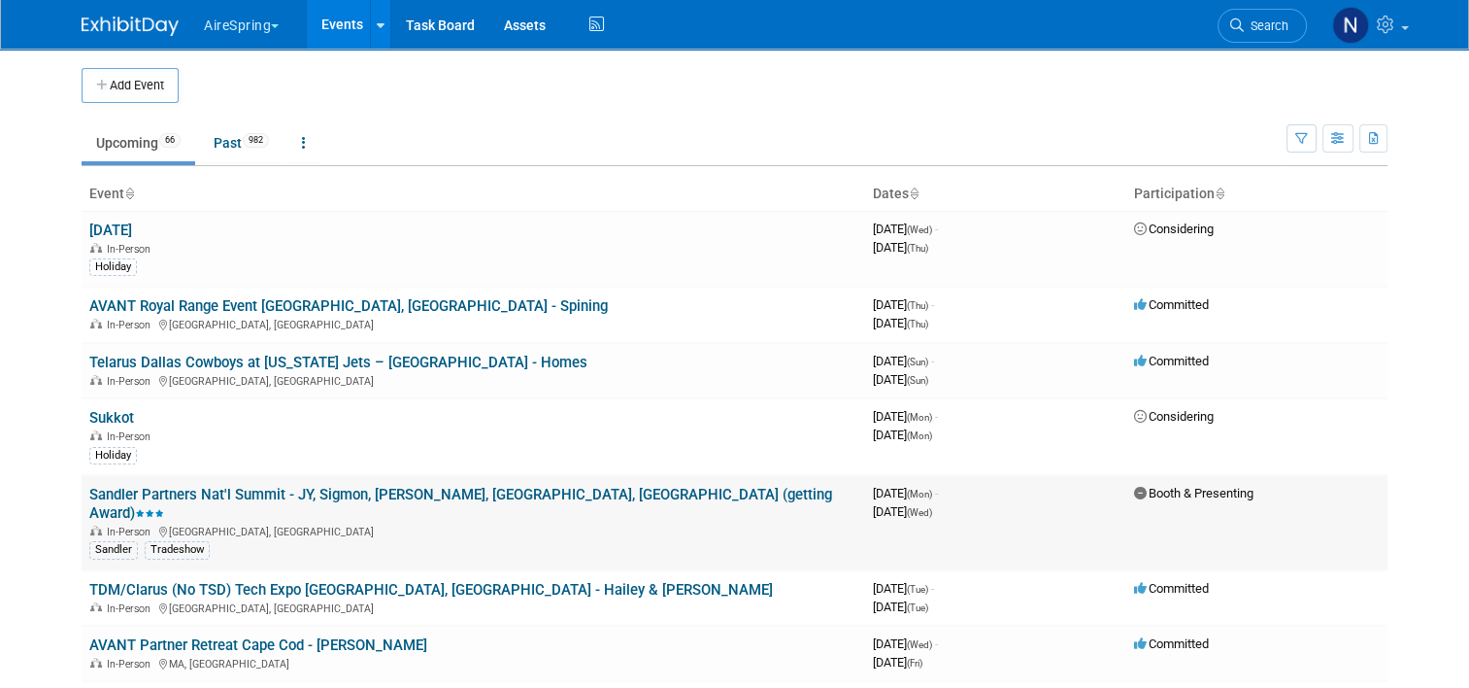
click at [396, 489] on link "Sandler Partners Nat'l Summit - JY, Sigmon, [PERSON_NAME], [GEOGRAPHIC_DATA], […" at bounding box center [460, 504] width 743 height 36
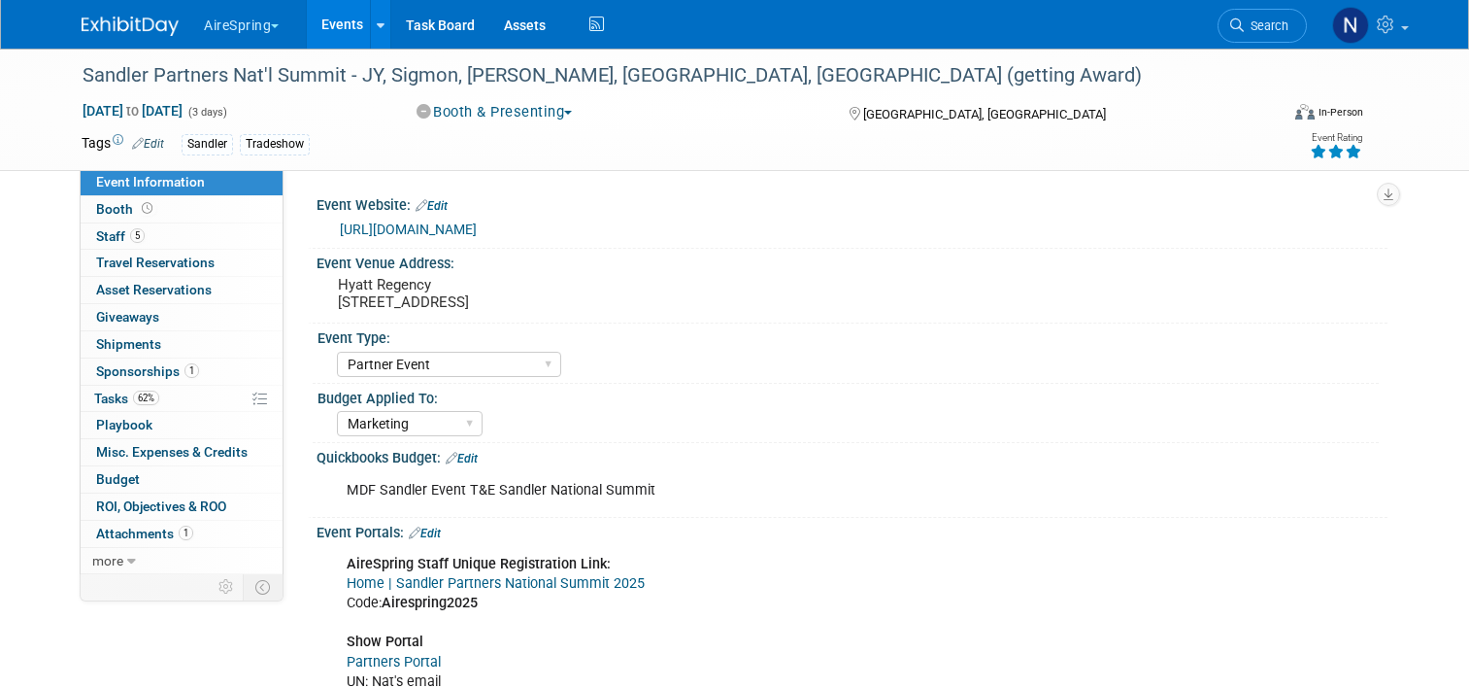
select select "Partner Event"
select select "Marketing"
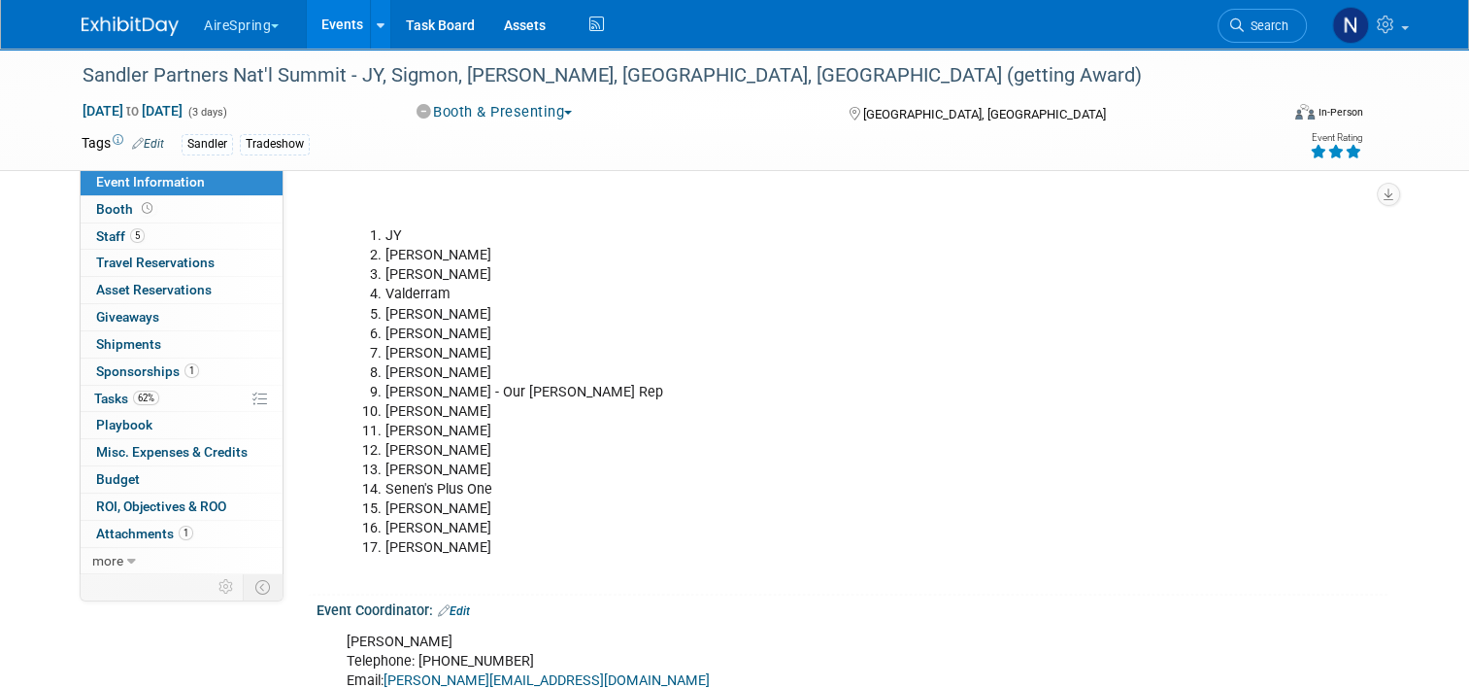
scroll to position [3788, 0]
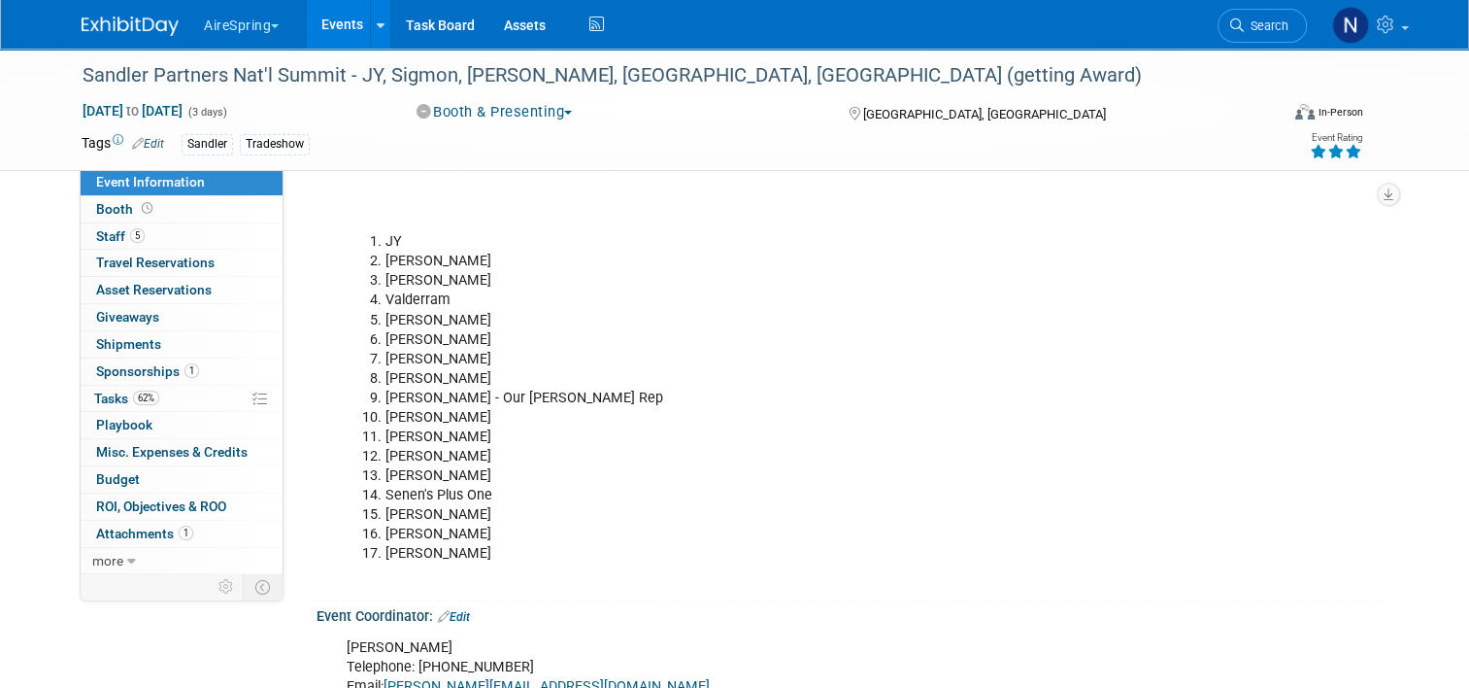
click at [39, 103] on div "Sandler Partners Nat'l Summit - JY, Sigmon, [PERSON_NAME], [GEOGRAPHIC_DATA], […" at bounding box center [734, 110] width 1469 height 122
click at [332, 24] on link "Events" at bounding box center [342, 24] width 71 height 49
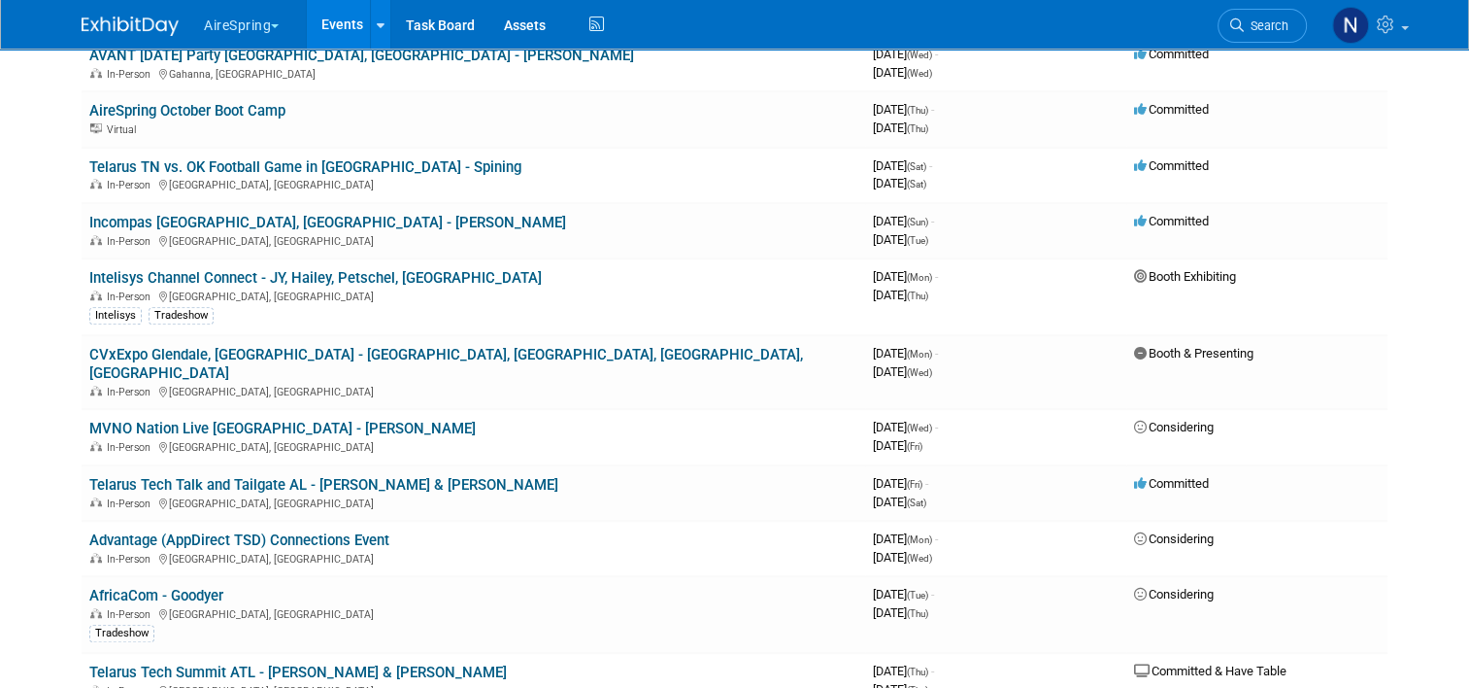
scroll to position [1068, 0]
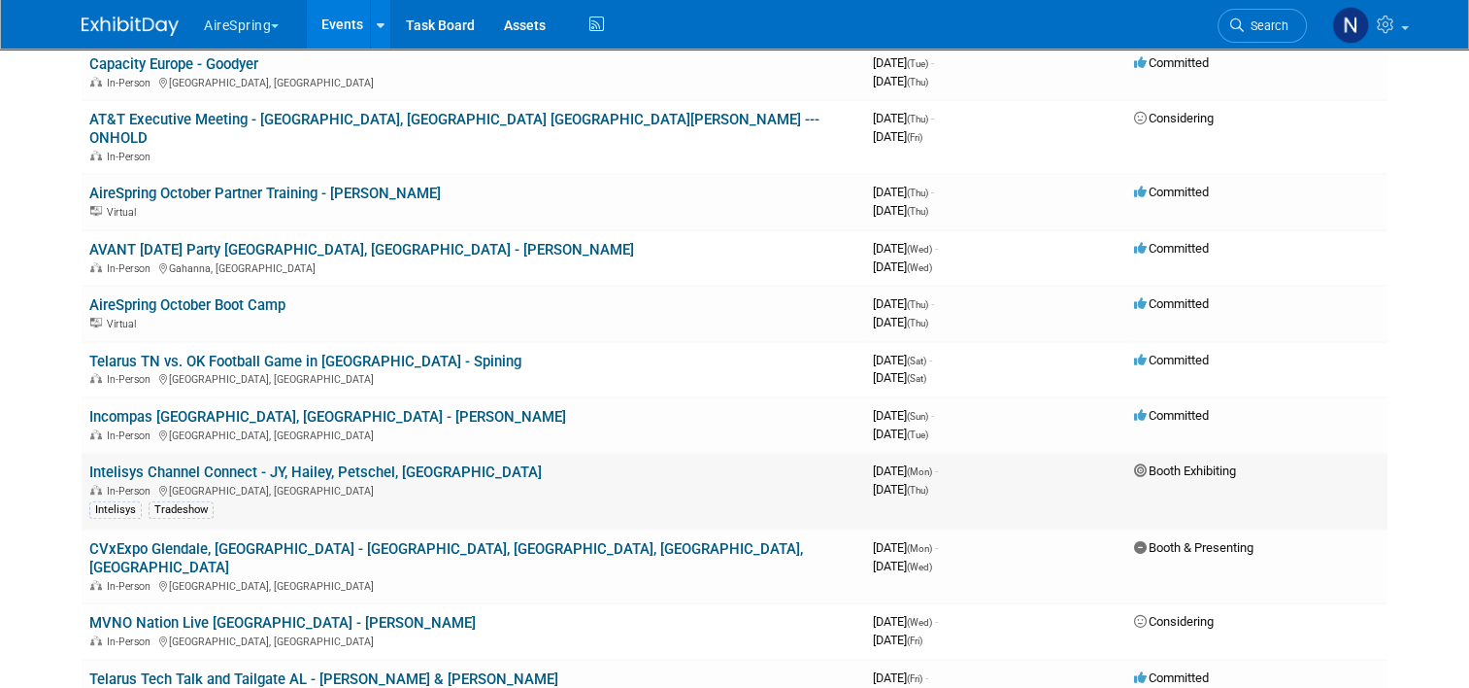
click at [250, 463] on link "Intelisys Channel Connect - JY, Hailey, Petschel, [GEOGRAPHIC_DATA]" at bounding box center [315, 471] width 453 height 17
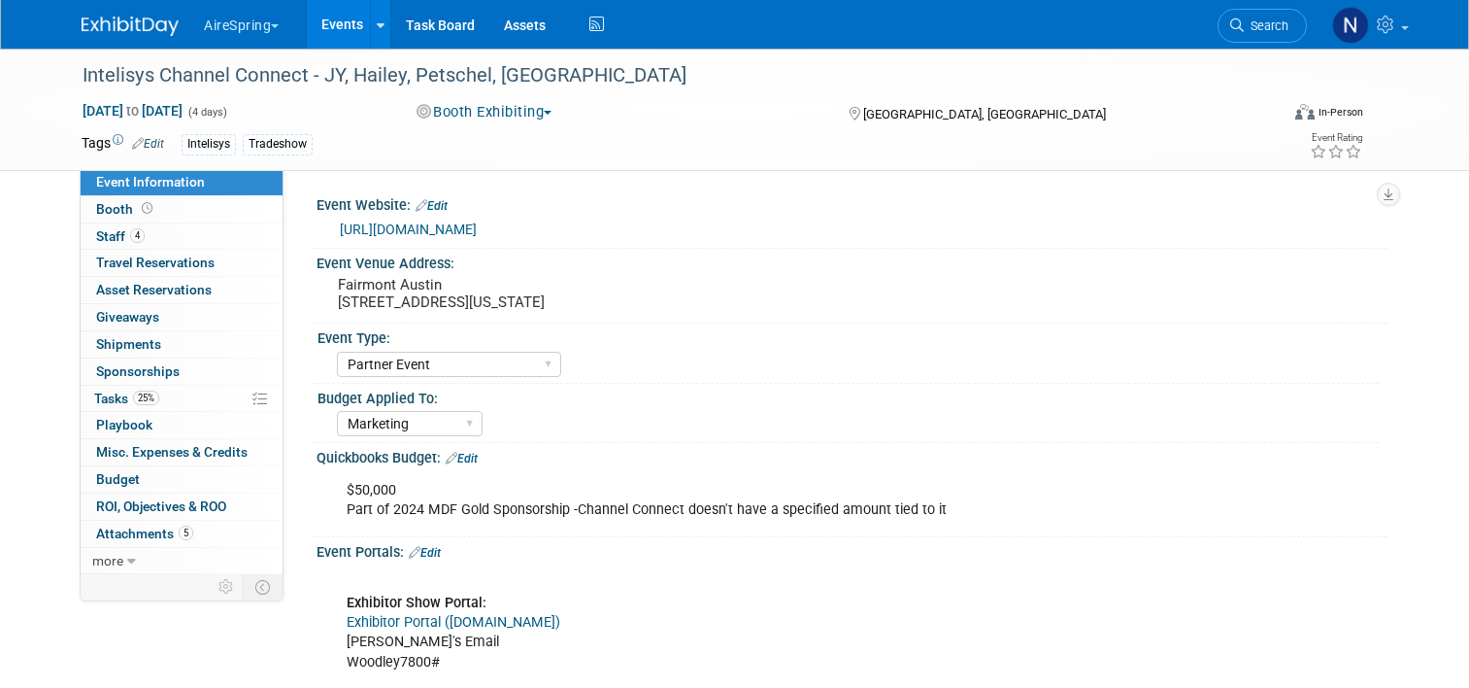
select select "Partner Event"
select select "Marketing"
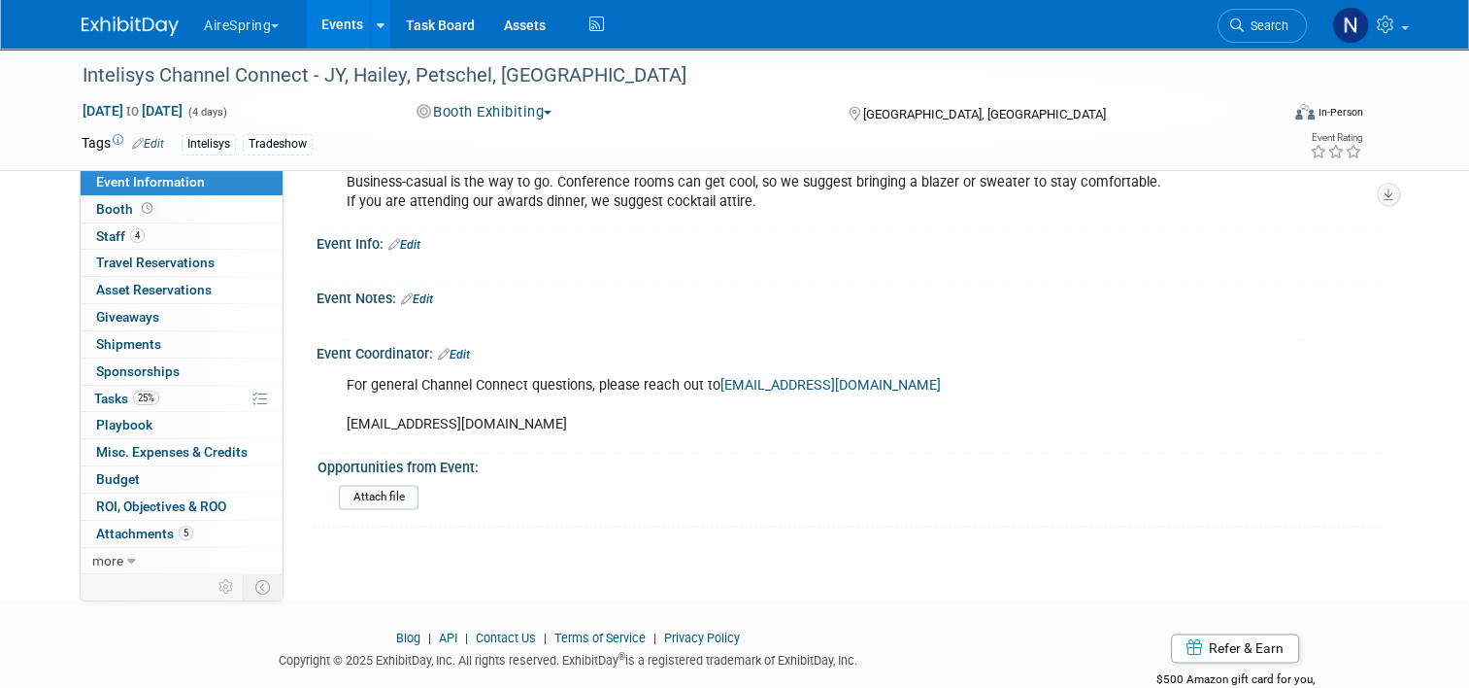
scroll to position [2490, 0]
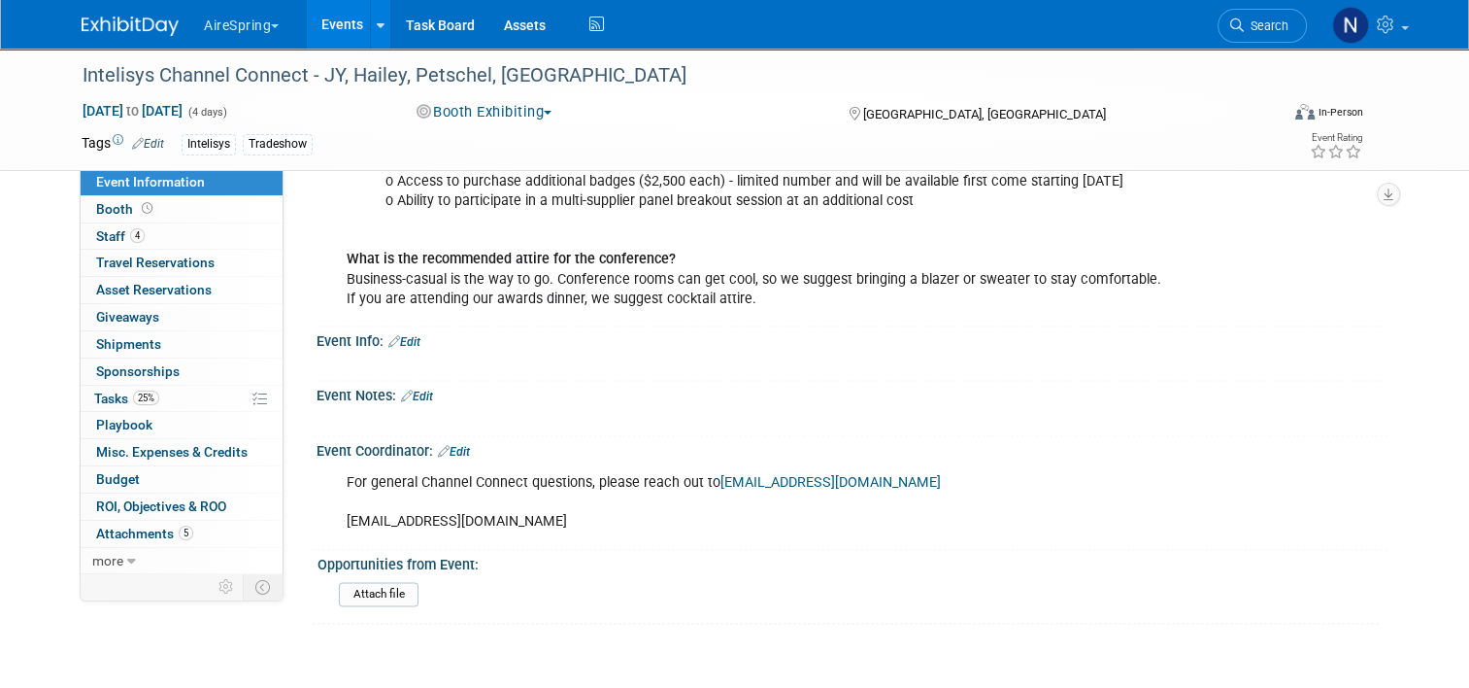
click at [412, 335] on link "Edit" at bounding box center [404, 342] width 32 height 14
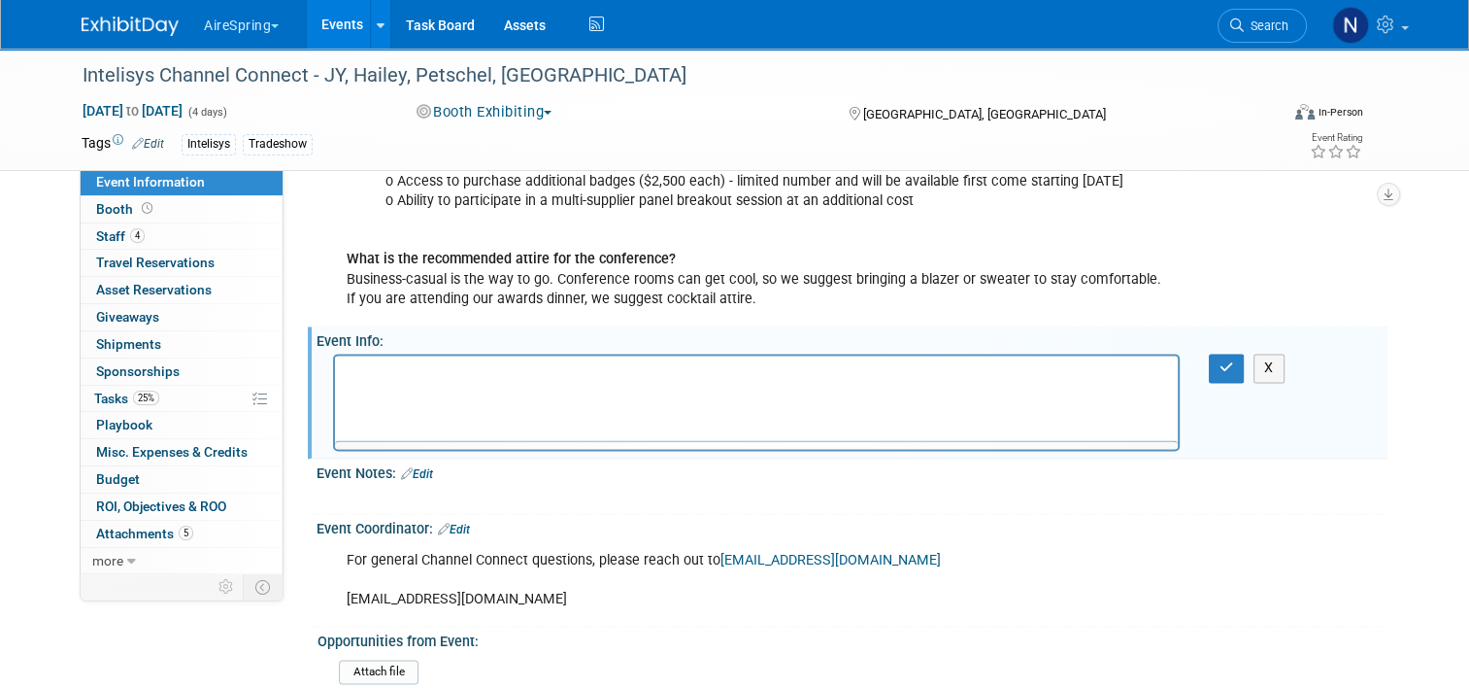
scroll to position [0, 0]
drag, startPoint x: 1271, startPoint y: 330, endPoint x: 1242, endPoint y: 301, distance: 41.2
click at [1272, 354] on button "X" at bounding box center [1269, 368] width 31 height 28
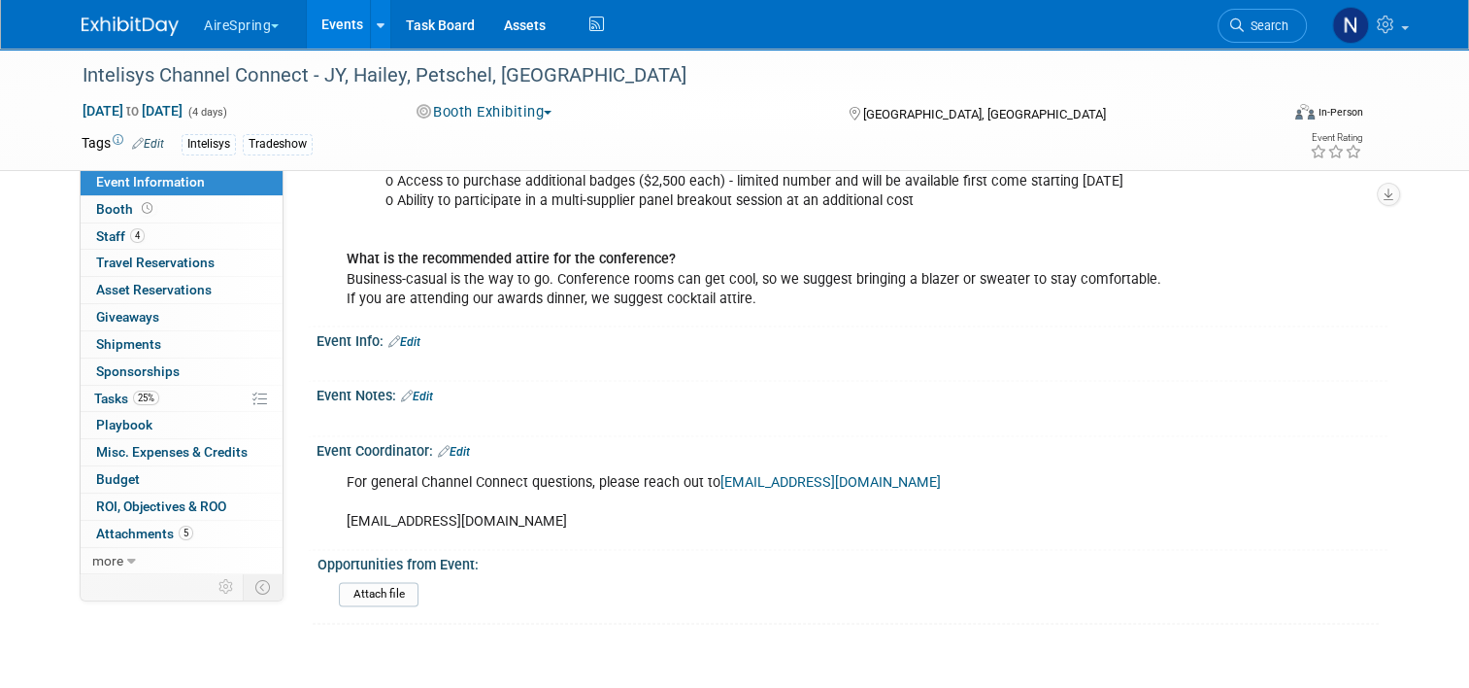
click at [325, 26] on link "Events" at bounding box center [342, 24] width 71 height 49
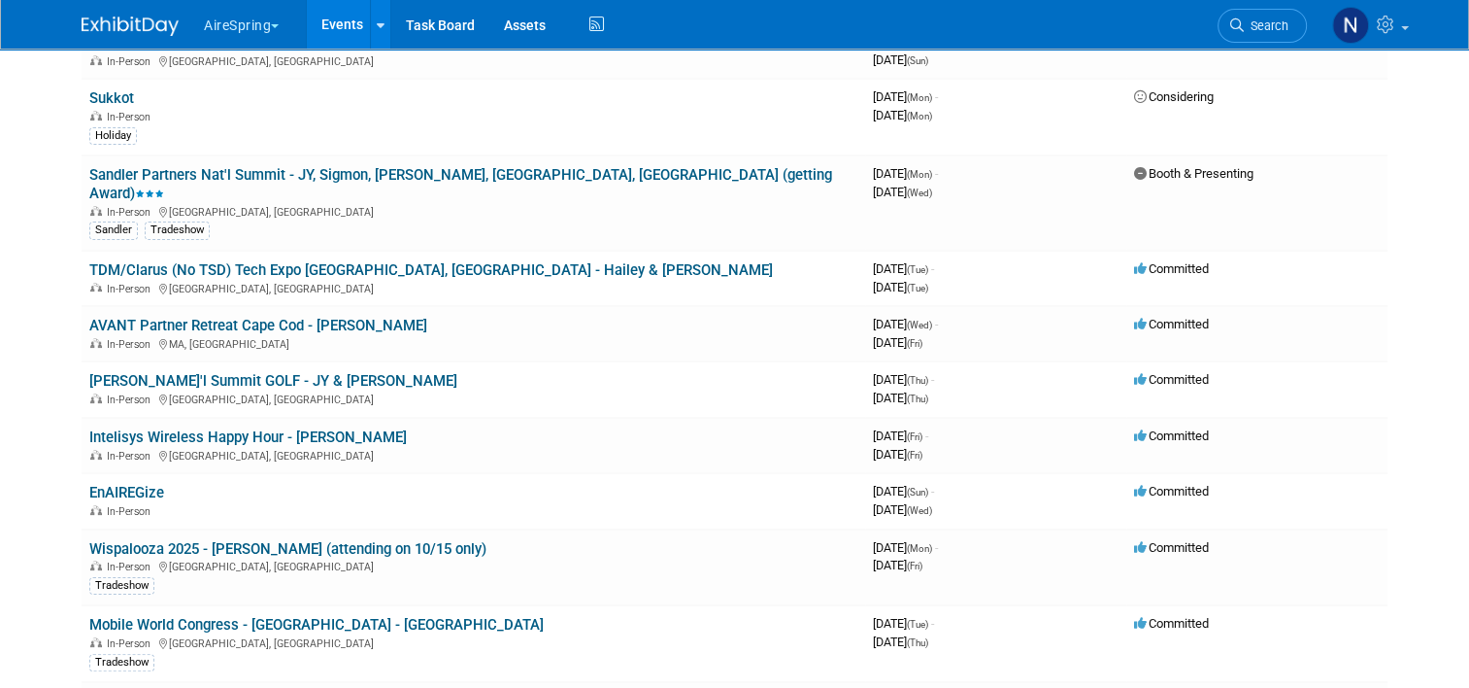
scroll to position [291, 0]
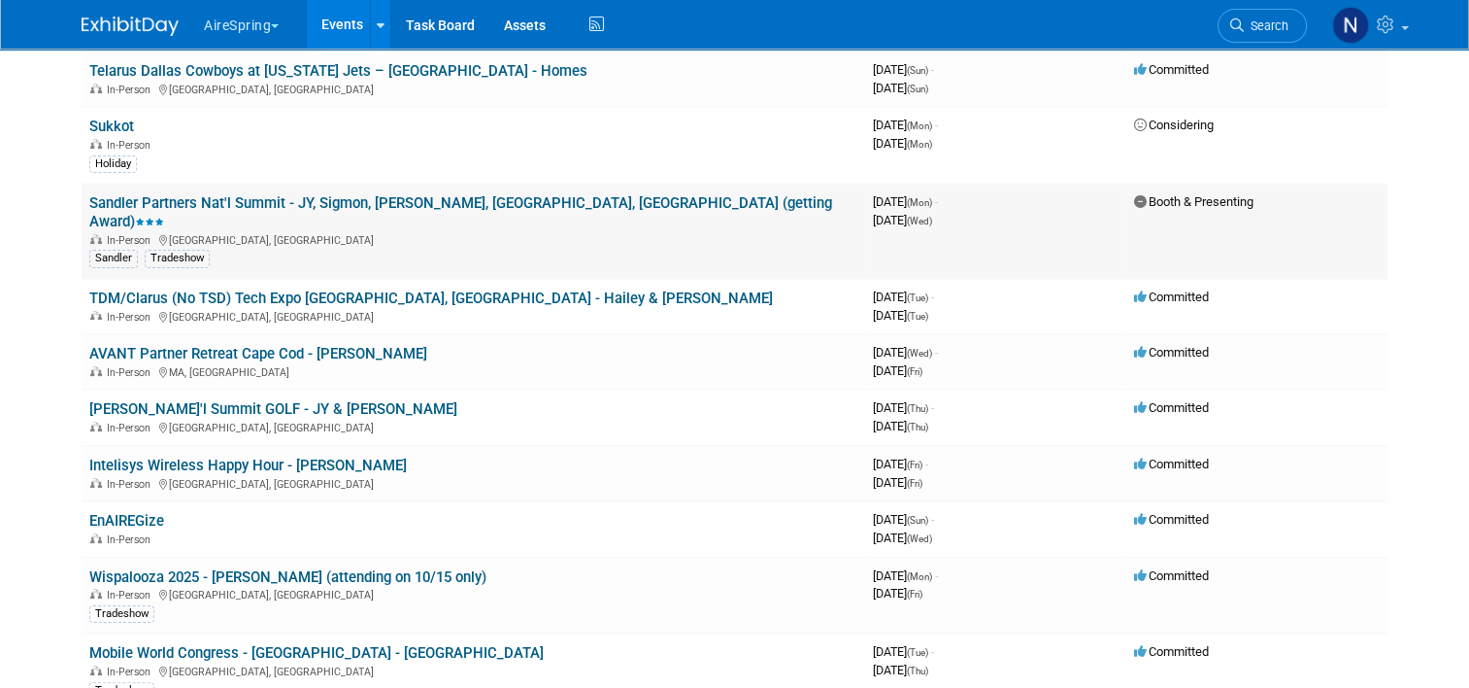
click at [292, 231] on div "In-Person [GEOGRAPHIC_DATA], [GEOGRAPHIC_DATA]" at bounding box center [473, 239] width 768 height 16
click at [296, 199] on link "Sandler Partners Nat'l Summit - JY, Sigmon, [PERSON_NAME], [GEOGRAPHIC_DATA], […" at bounding box center [460, 212] width 743 height 36
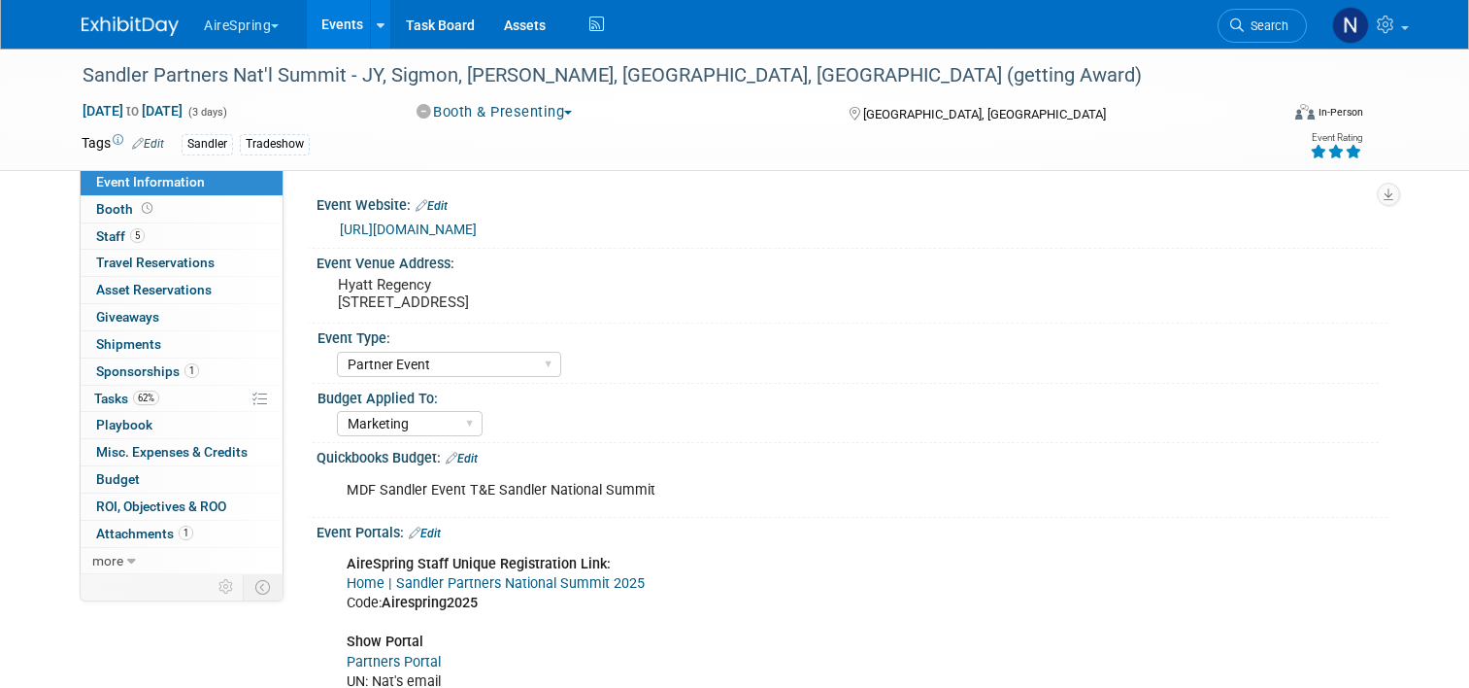
select select "Partner Event"
select select "Marketing"
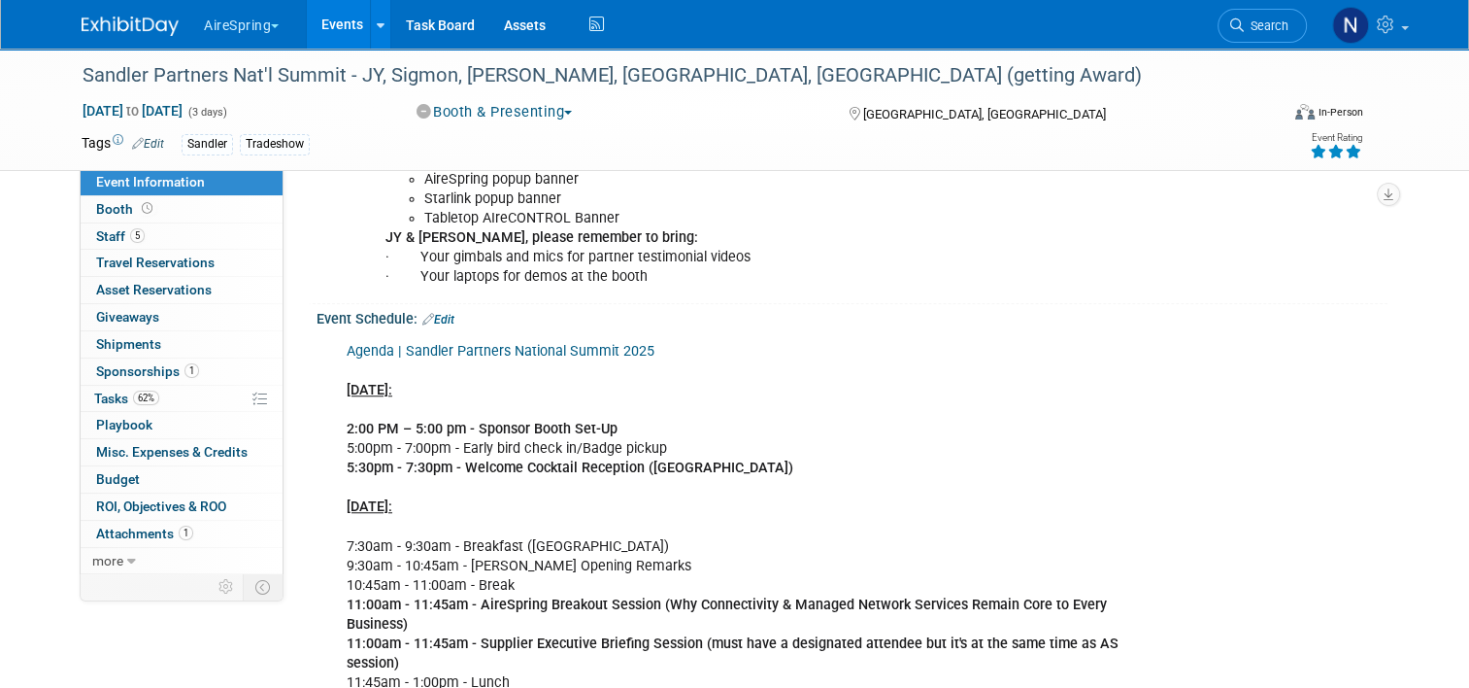
scroll to position [1457, 0]
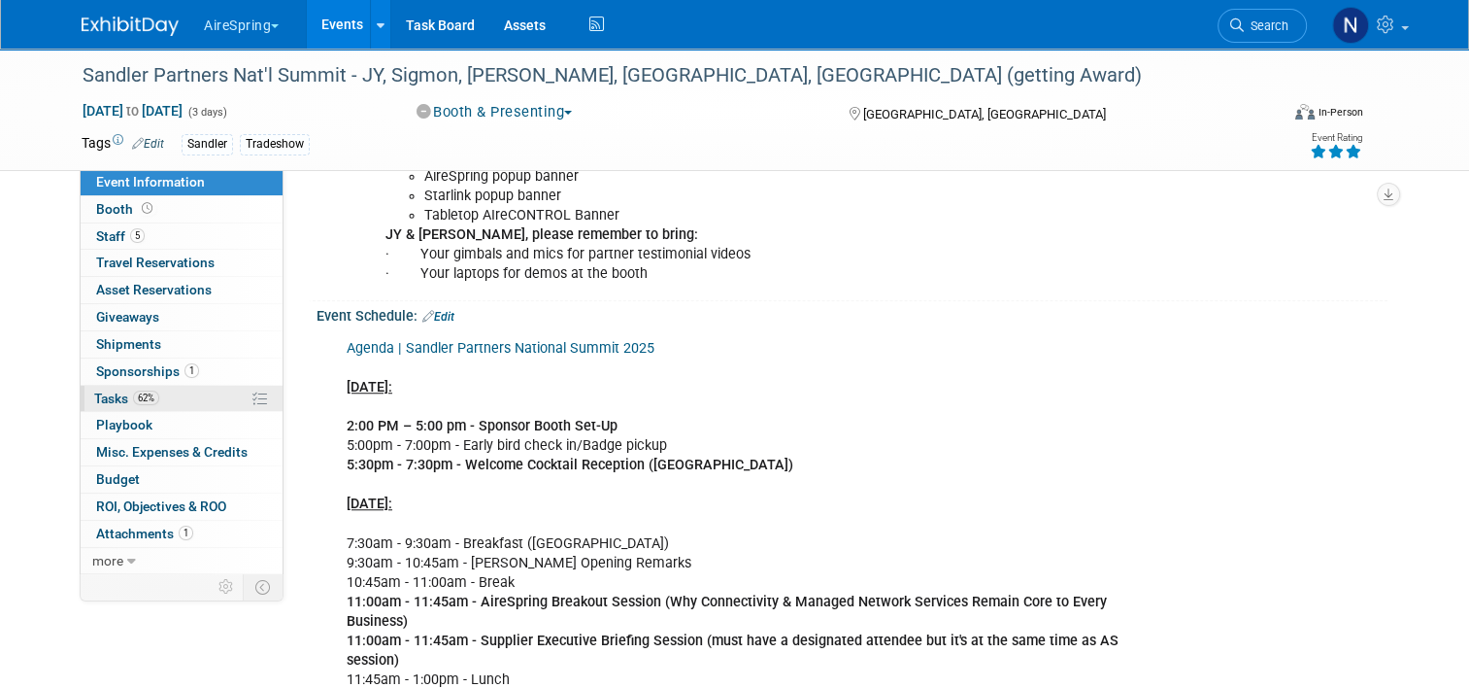
click at [169, 393] on link "62% Tasks 62%" at bounding box center [182, 399] width 202 height 26
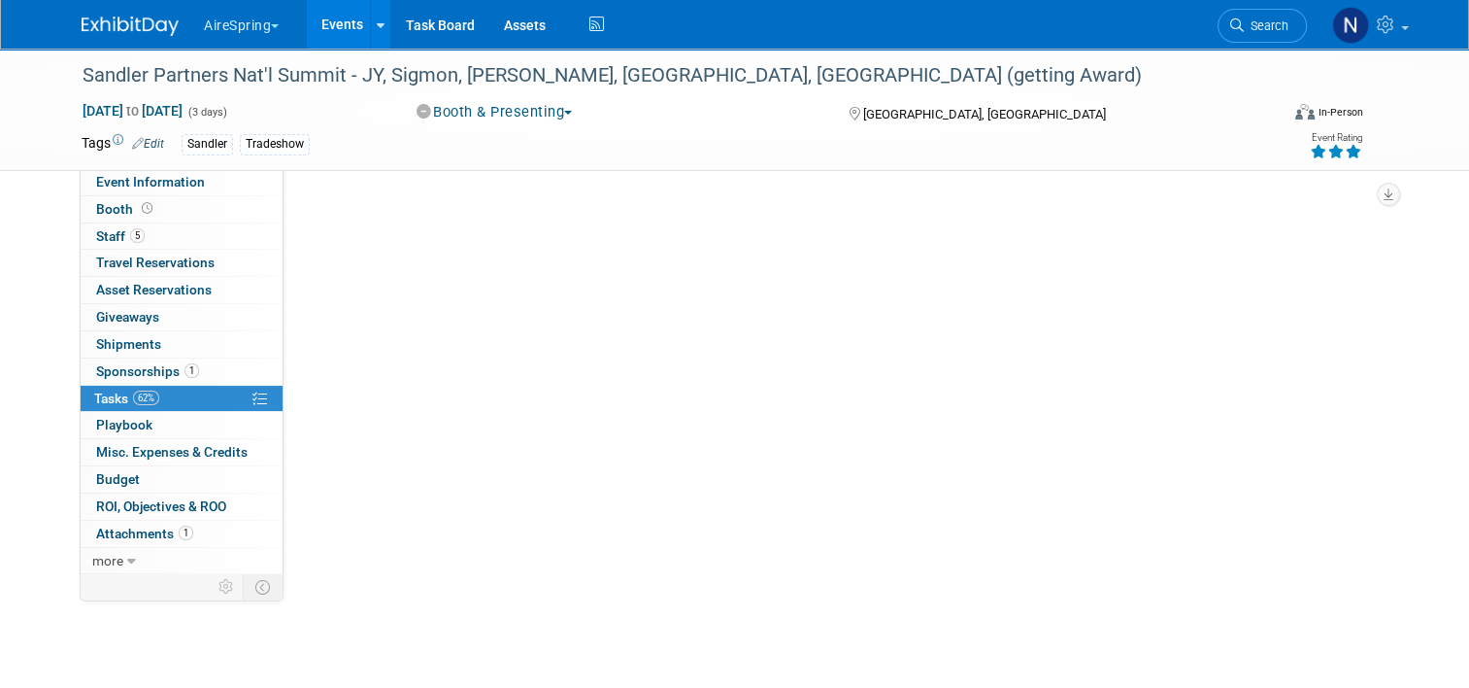
scroll to position [0, 0]
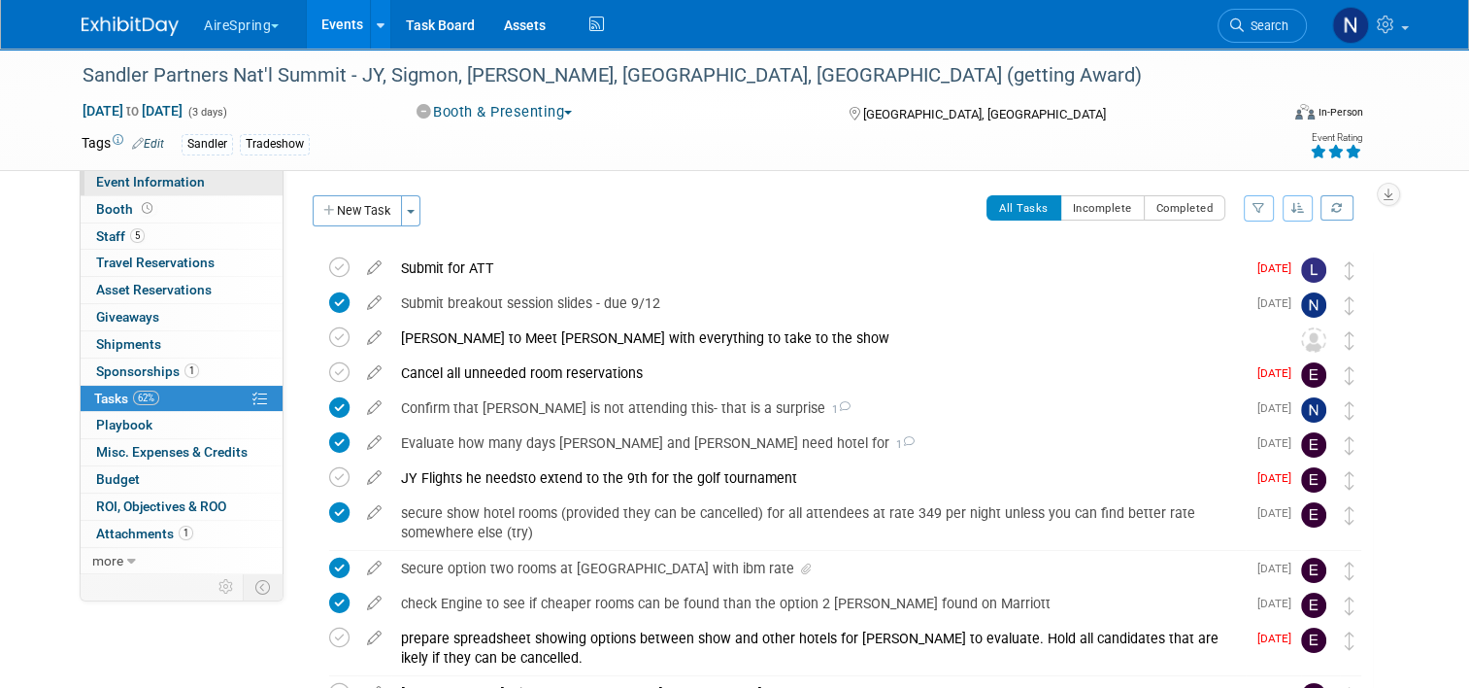
click at [105, 185] on span "Event Information" at bounding box center [150, 182] width 109 height 16
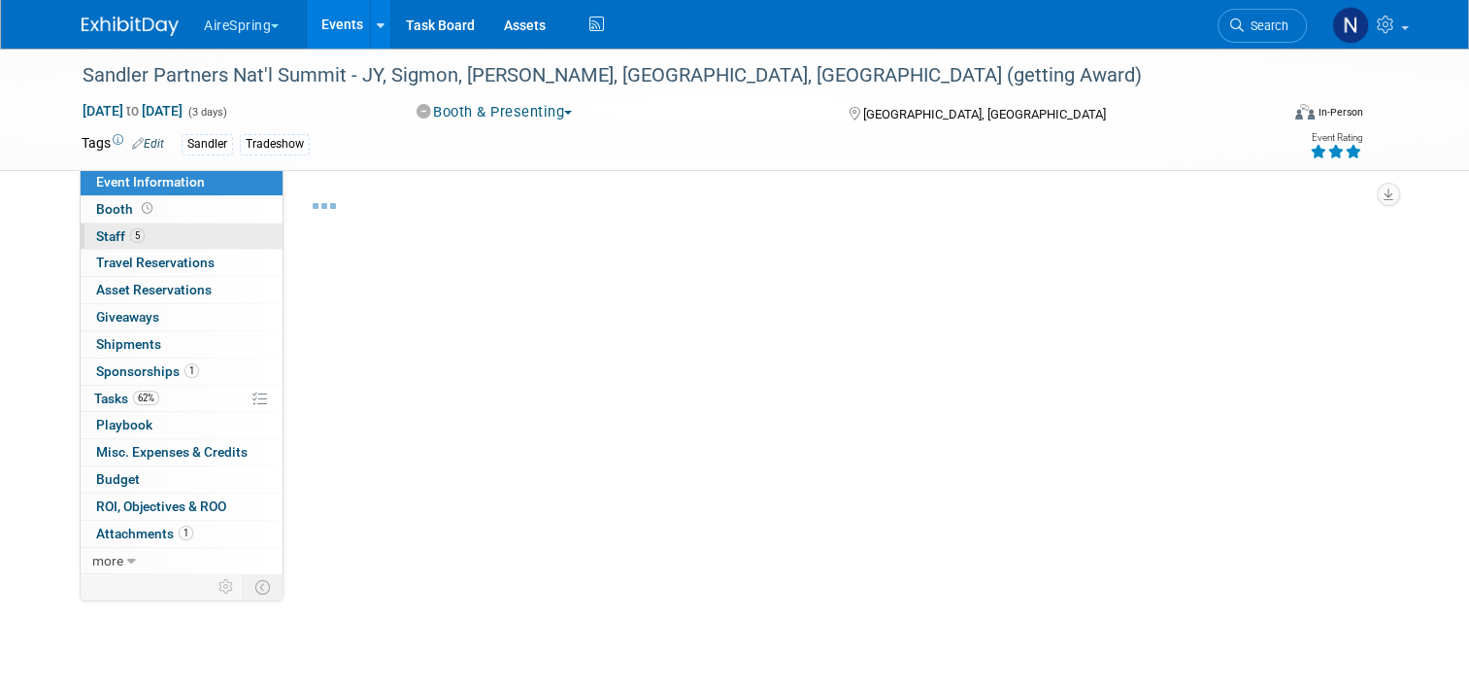
select select "Partner Event"
select select "Marketing"
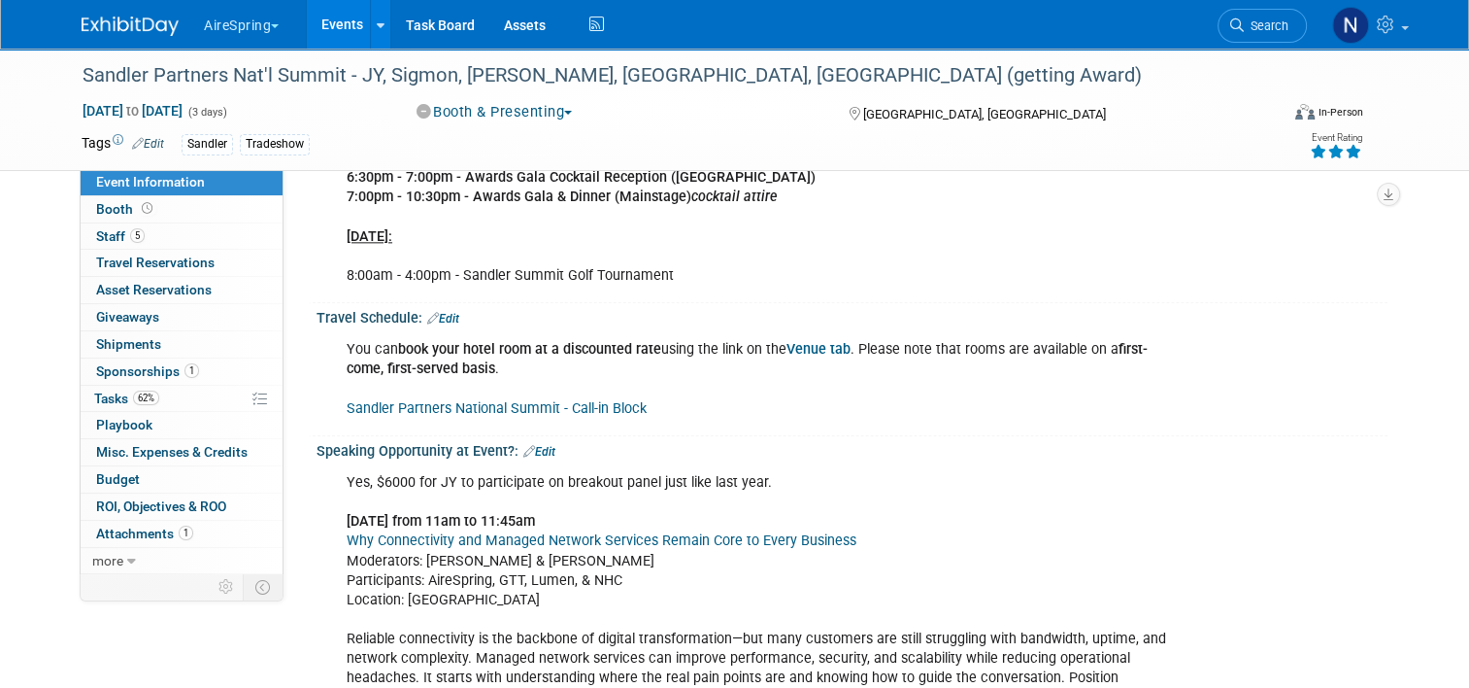
scroll to position [2428, 0]
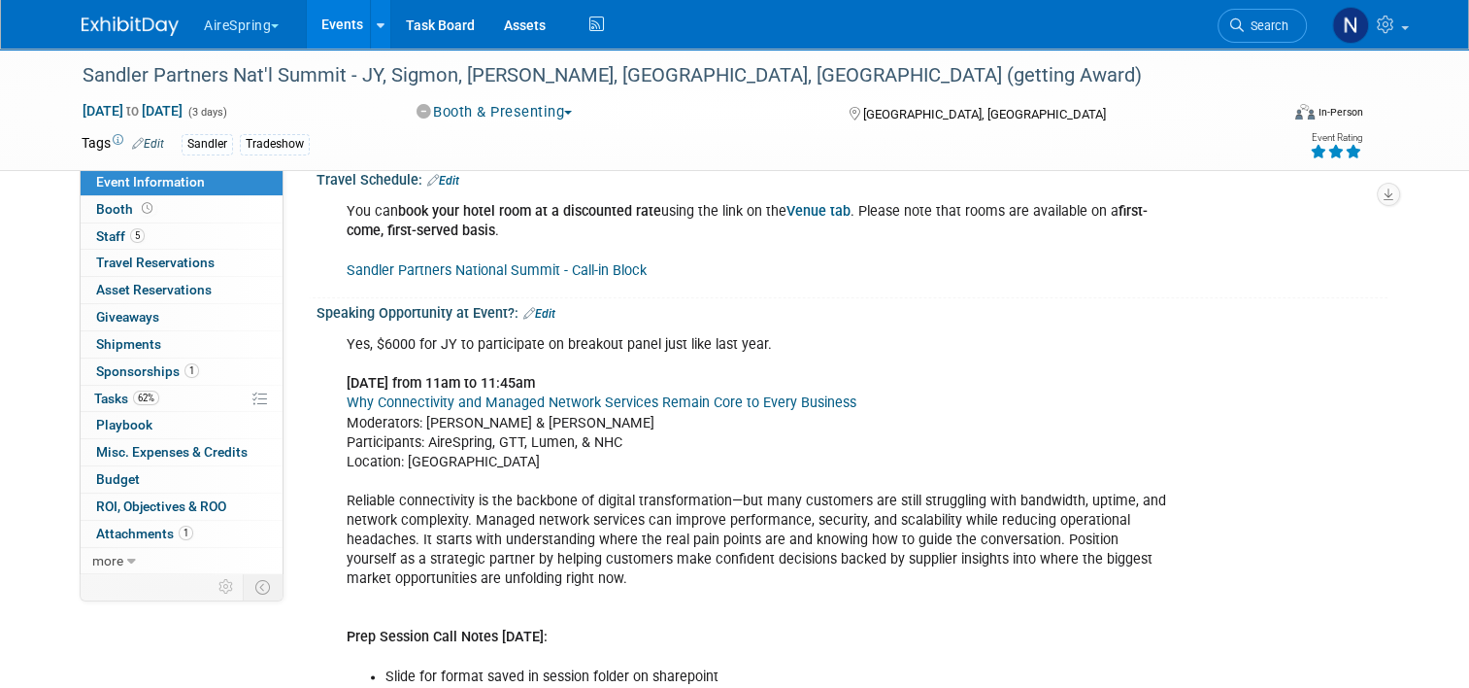
click at [524, 307] on link "Edit" at bounding box center [539, 314] width 32 height 14
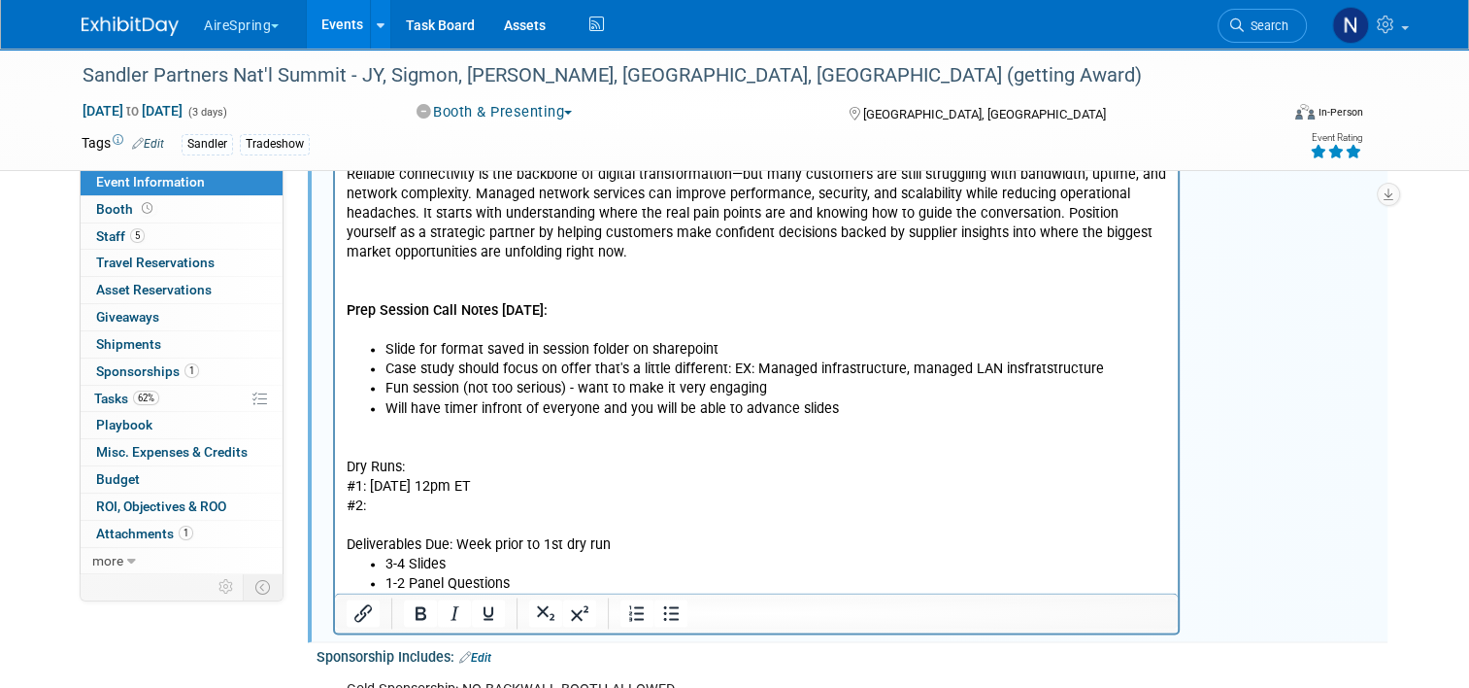
scroll to position [2914, 0]
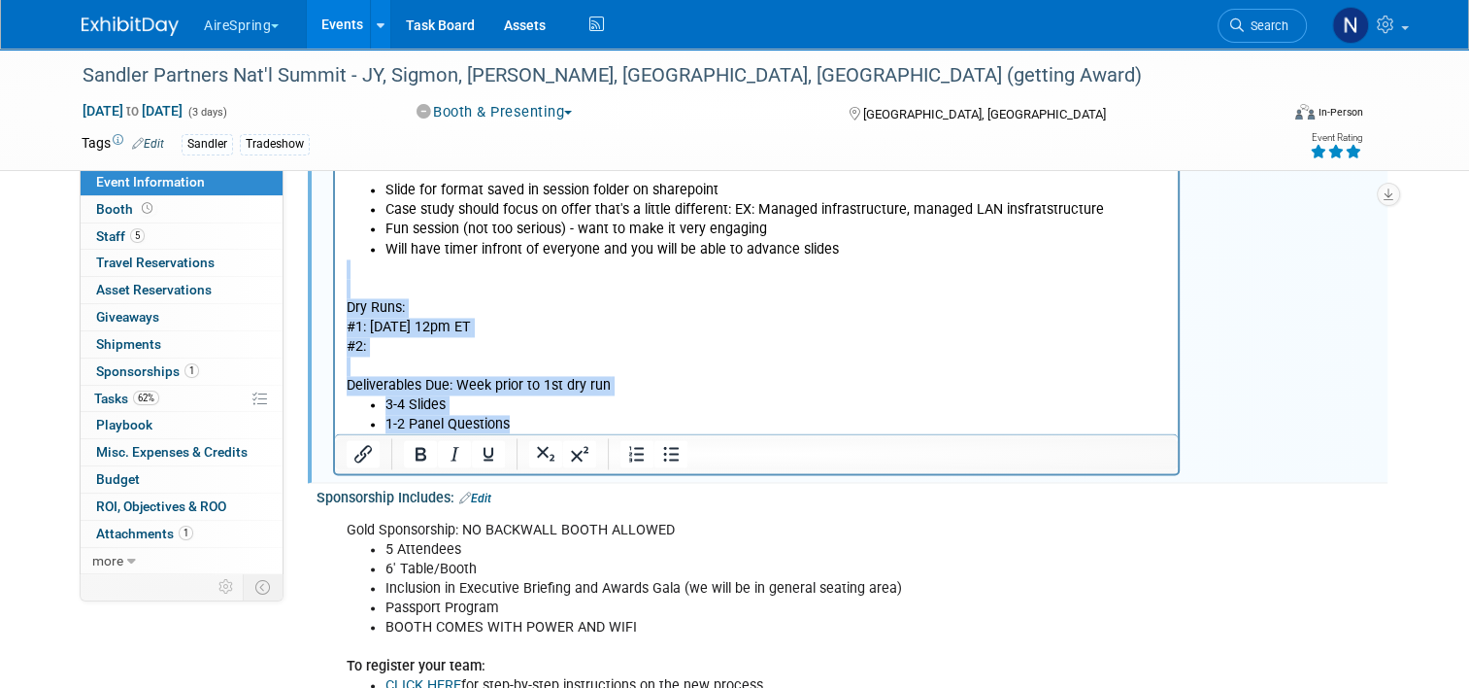
drag, startPoint x: 418, startPoint y: 273, endPoint x: 652, endPoint y: 436, distance: 285.3
click at [652, 435] on html "Yes, $6000 for JY to participate on breakout panel just like last year. [DATE] …" at bounding box center [756, 139] width 843 height 592
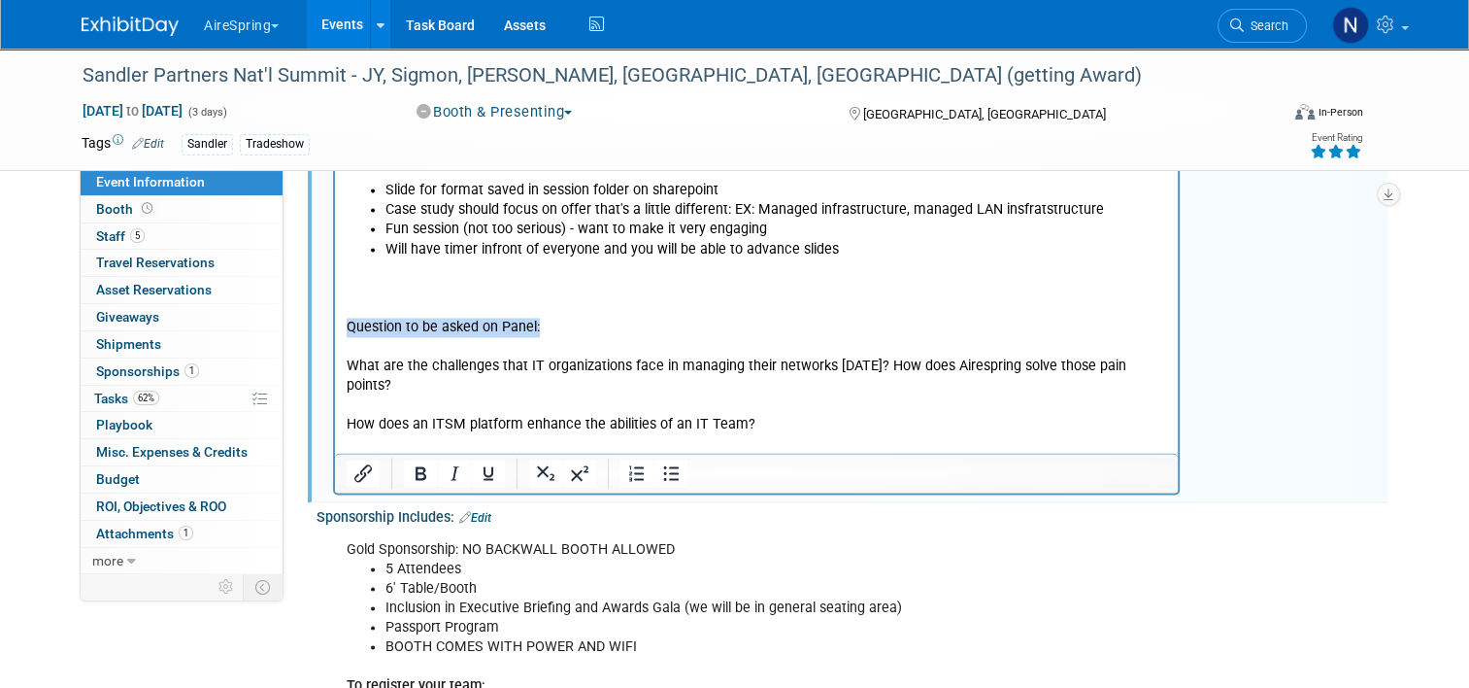
drag, startPoint x: 578, startPoint y: 320, endPoint x: 646, endPoint y: 129, distance: 202.1
click at [335, 332] on html "Yes, $6000 for JY to participate on breakout panel just like last year. [DATE] …" at bounding box center [756, 159] width 843 height 632
click at [777, 416] on p "How does an ITSM platform enhance the abilities of an IT Team?" at bounding box center [757, 425] width 821 height 19
click at [882, 368] on p "What are the challenges that IT organizations face in managing their networks […" at bounding box center [757, 376] width 821 height 39
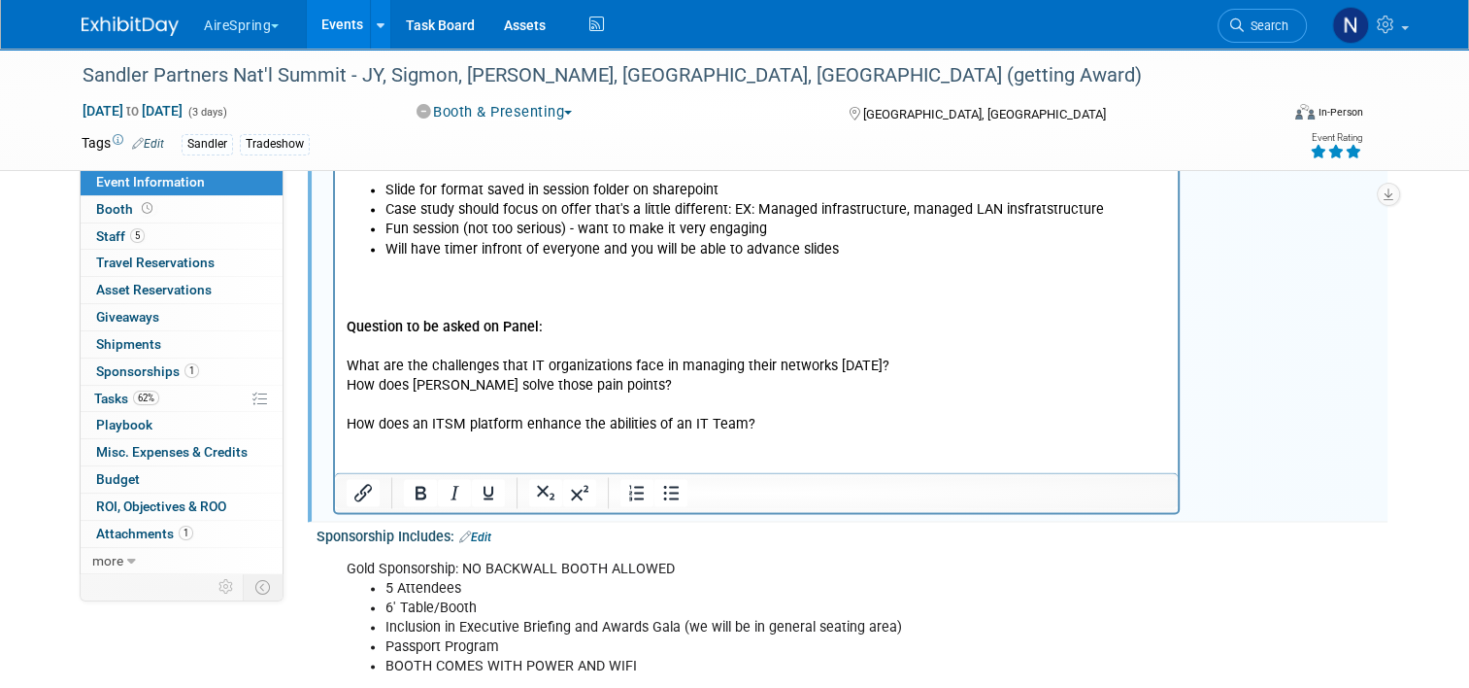
click at [526, 421] on p "How does an ITSM platform enhance the abilities of an IT Team?" at bounding box center [757, 425] width 821 height 19
click at [486, 405] on p "Rich Text Area. Press ALT-0 for help." at bounding box center [757, 405] width 821 height 19
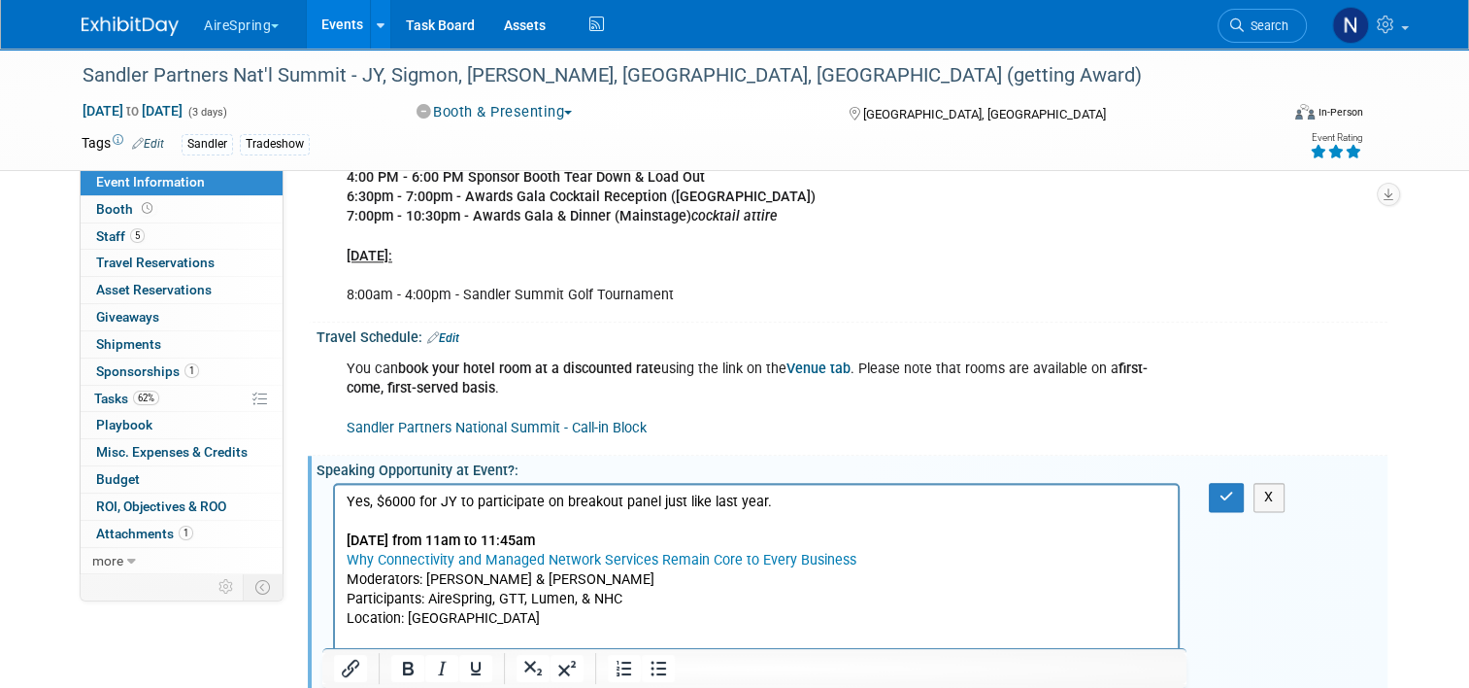
scroll to position [2137, 0]
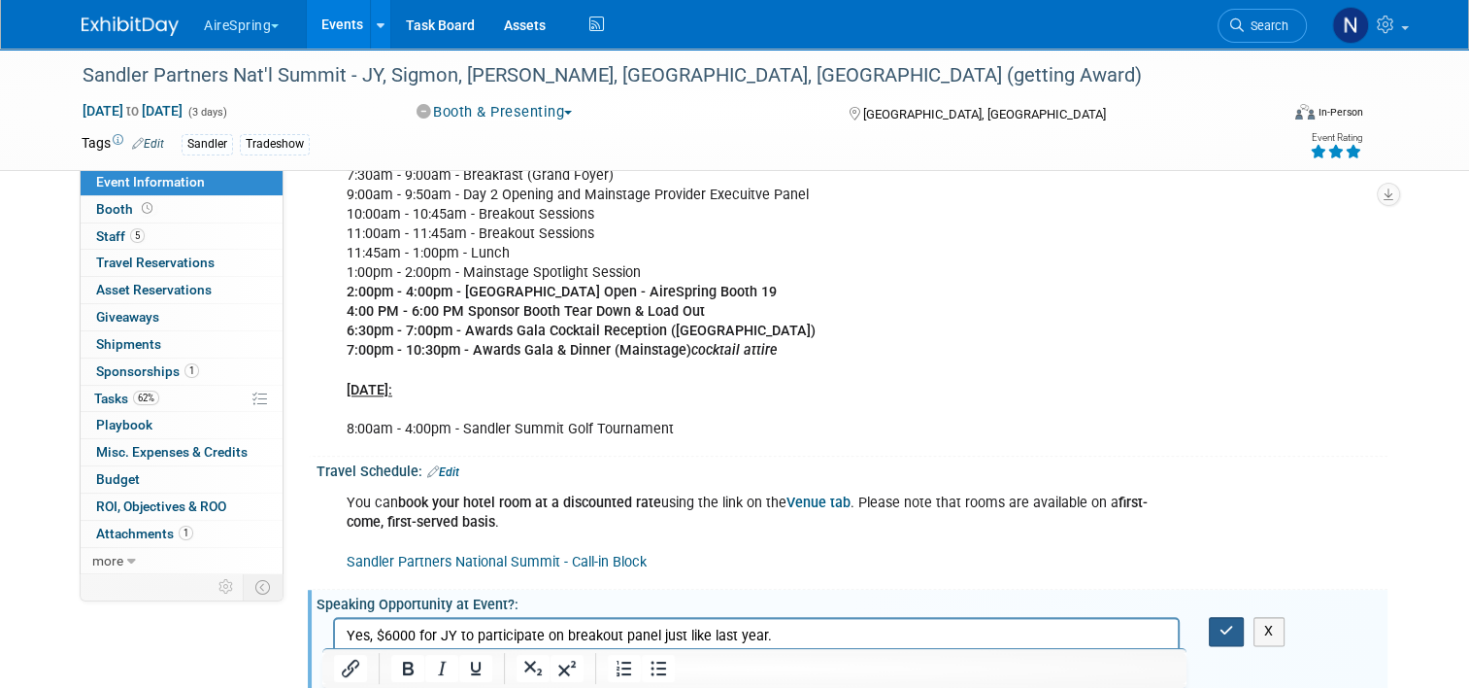
click at [1228, 623] on icon "button" at bounding box center [1227, 630] width 15 height 14
